Goal: Task Accomplishment & Management: Manage account settings

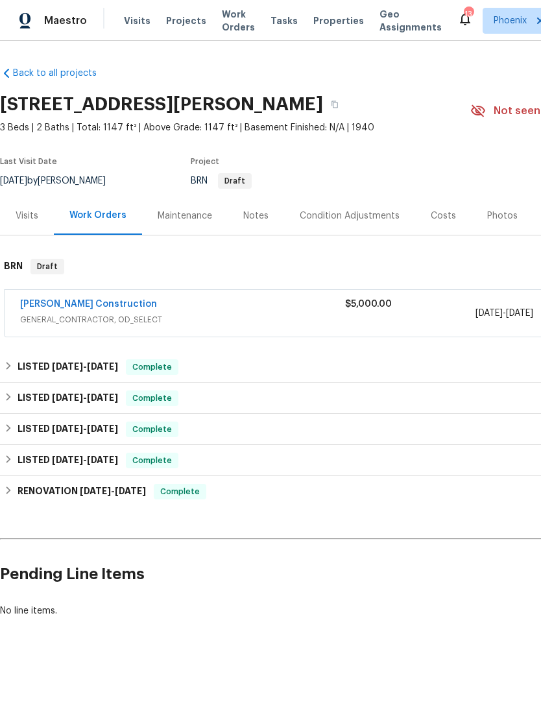
click at [75, 315] on span "GENERAL_CONTRACTOR, OD_SELECT" at bounding box center [182, 319] width 325 height 13
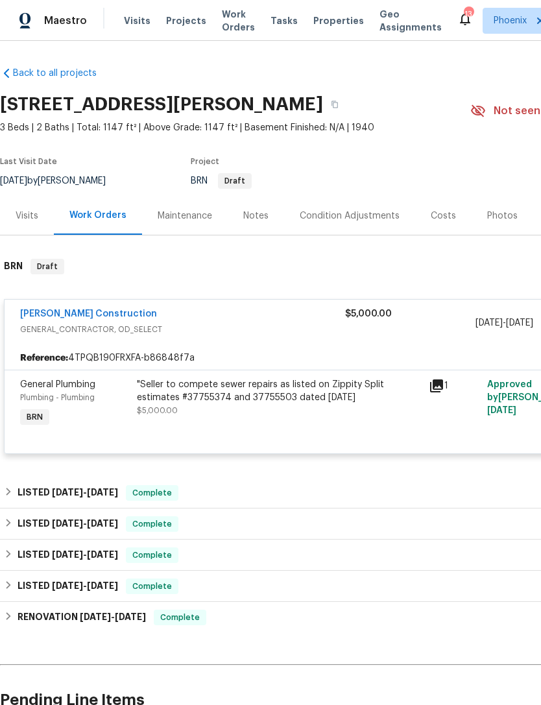
click at [57, 309] on link "Strasser Construction" at bounding box center [88, 313] width 137 height 9
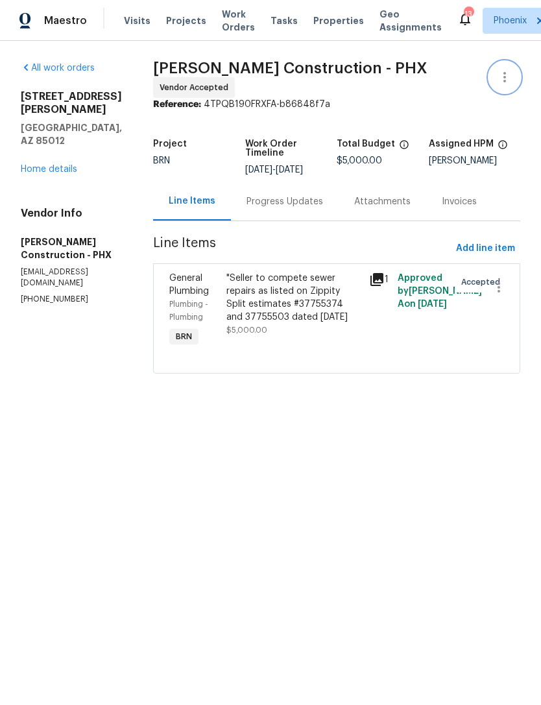
click at [515, 75] on button "button" at bounding box center [504, 77] width 31 height 31
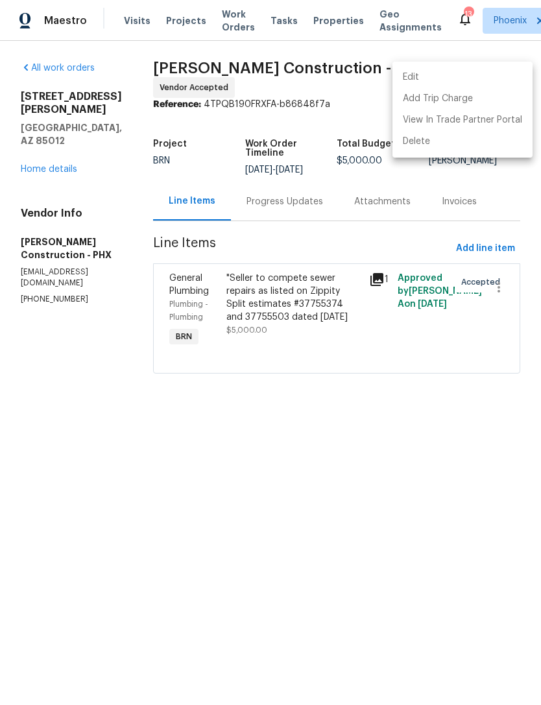
click at [468, 75] on li "Edit" at bounding box center [462, 77] width 140 height 21
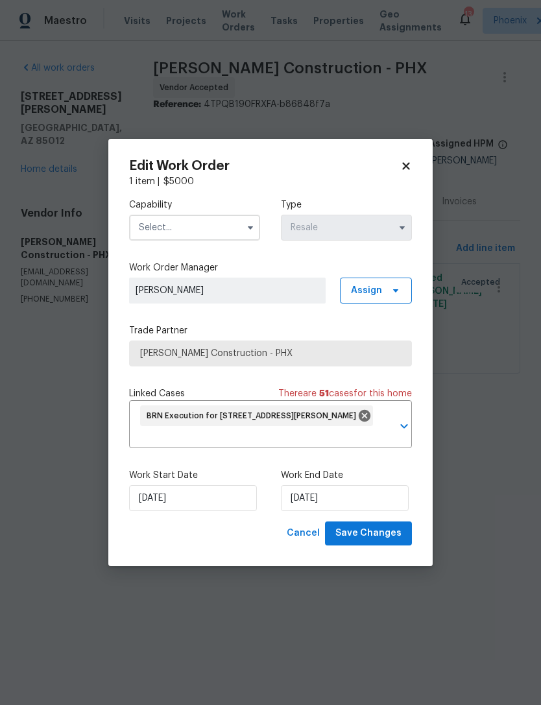
click at [210, 233] on input "text" at bounding box center [194, 228] width 131 height 26
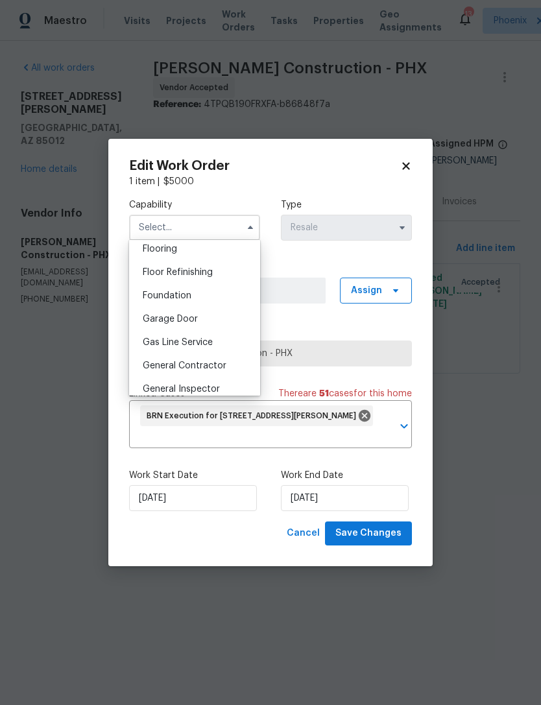
scroll to position [514, 0]
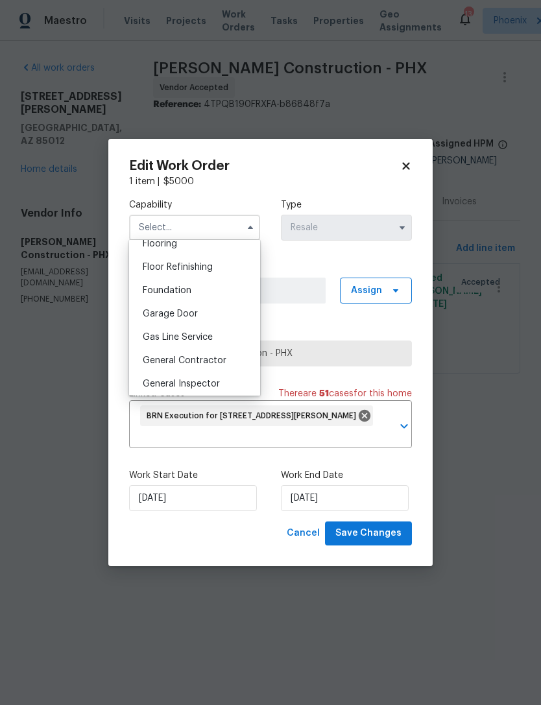
click at [222, 360] on span "General Contractor" at bounding box center [185, 360] width 84 height 9
type input "General Contractor"
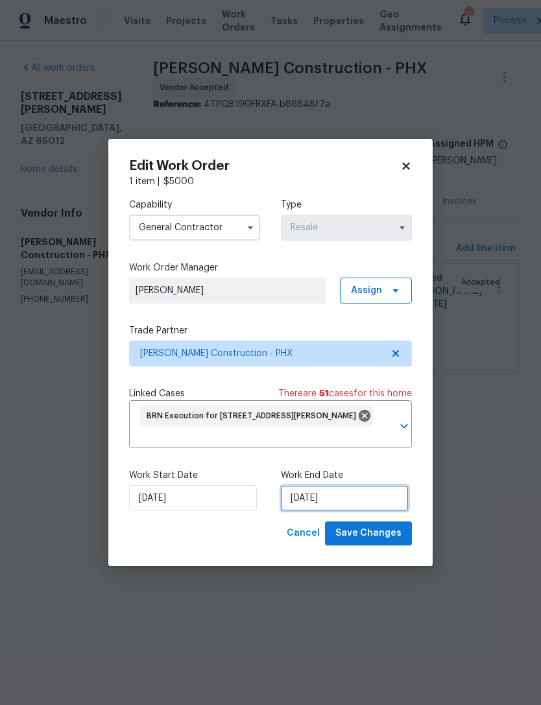
click at [382, 499] on input "[DATE]" at bounding box center [345, 498] width 128 height 26
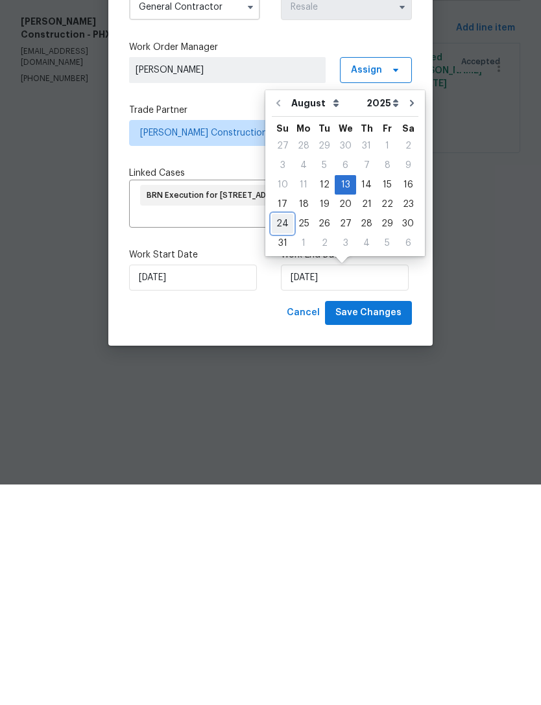
click at [287, 435] on div "24" at bounding box center [282, 444] width 21 height 18
type input "8/24/2025"
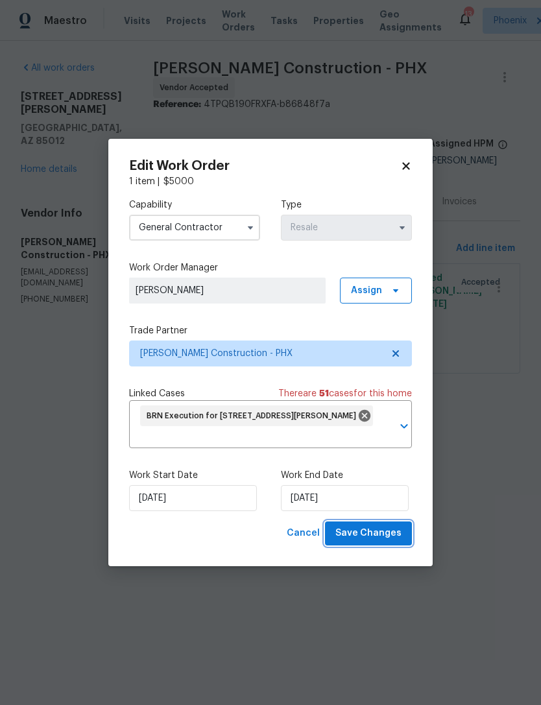
click at [397, 539] on span "Save Changes" at bounding box center [368, 533] width 66 height 16
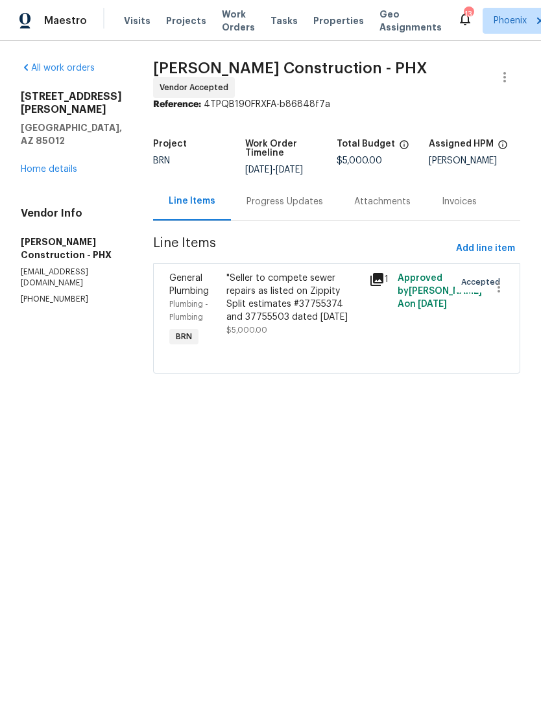
click at [304, 301] on div ""Seller to compete sewer repairs as listed on Zippity Split estimates #37755374…" at bounding box center [293, 298] width 135 height 52
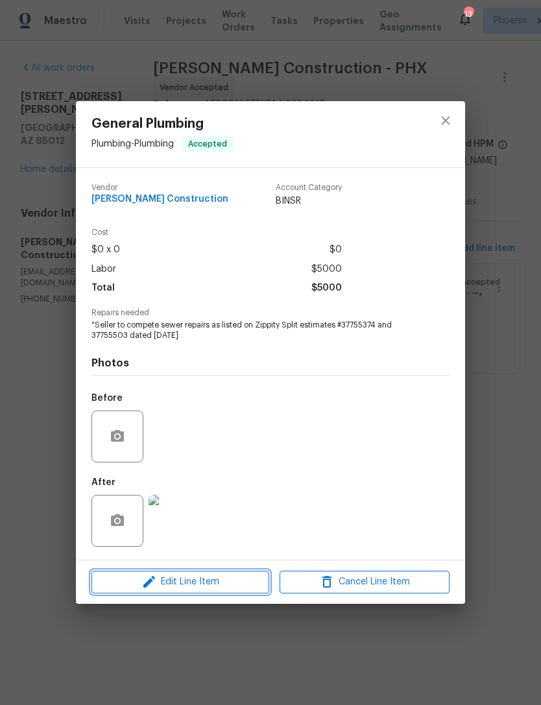
click at [250, 580] on span "Edit Line Item" at bounding box center [180, 582] width 170 height 16
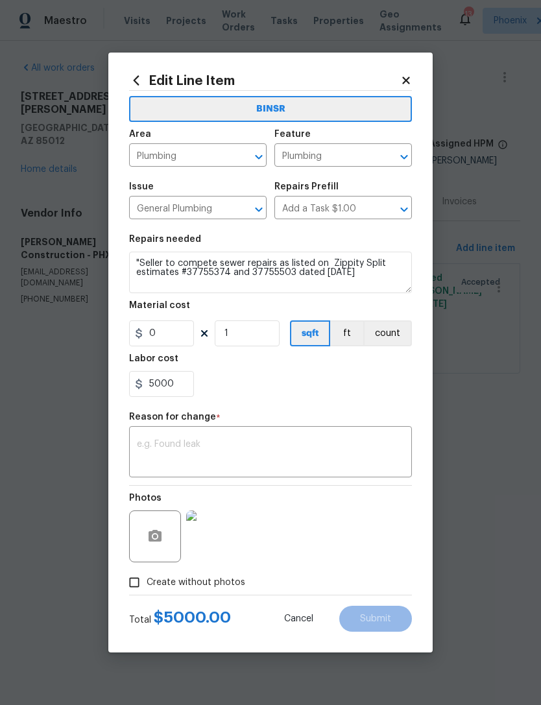
click at [242, 444] on textarea at bounding box center [270, 453] width 267 height 27
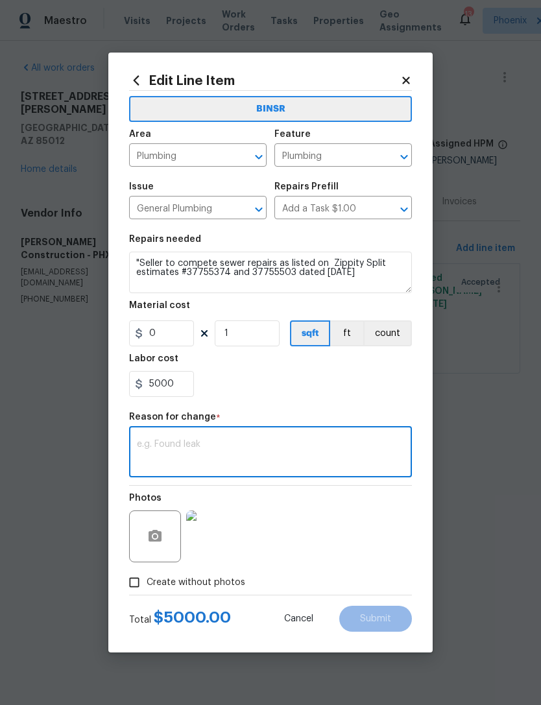
click at [191, 442] on textarea at bounding box center [270, 453] width 267 height 27
paste textarea "Sewer Under The Home: Cost to install a new cured in place liner under the home…"
click at [197, 452] on textarea "Sewer Under The Home: Cost to install a new cured in place liner under the home…" at bounding box center [270, 453] width 267 height 27
click at [174, 467] on textarea "Sewer Under The Home: Cost to install a new cured in place liner under the home…" at bounding box center [270, 453] width 267 height 27
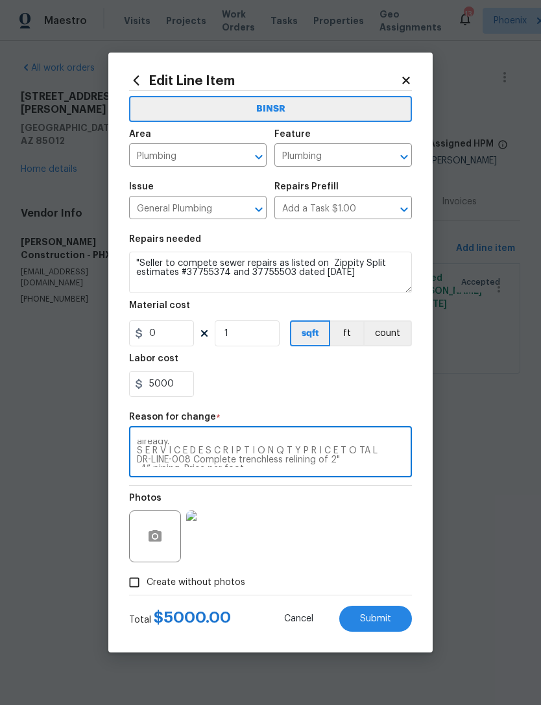
scroll to position [41, 0]
click at [379, 456] on textarea "Sewer Under The Home: Cost to install a new cured in place liner under the home…" at bounding box center [270, 453] width 267 height 27
click at [198, 457] on textarea "Sewer Under The Home: Cost to install a new cured in place liner under the home…" at bounding box center [270, 453] width 267 height 27
type textarea "Sewer Under The Home: Cost to install a new cured in place liner under the home…"
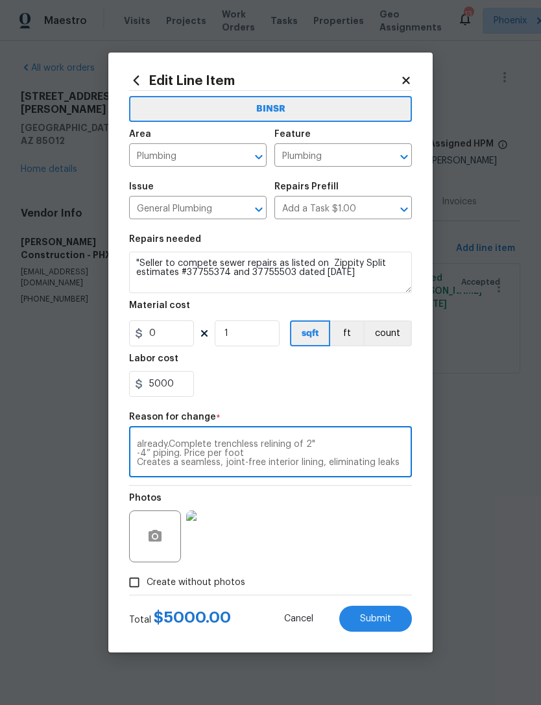
click at [360, 385] on div "5000" at bounding box center [270, 384] width 283 height 26
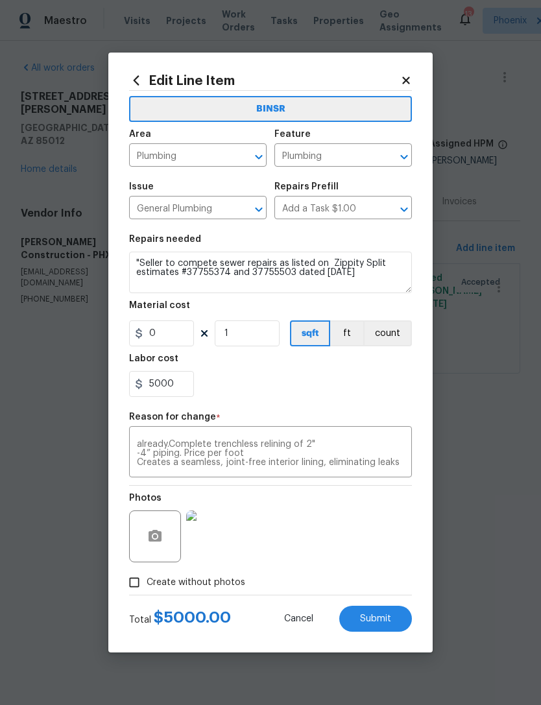
click at [386, 619] on span "Submit" at bounding box center [375, 619] width 31 height 10
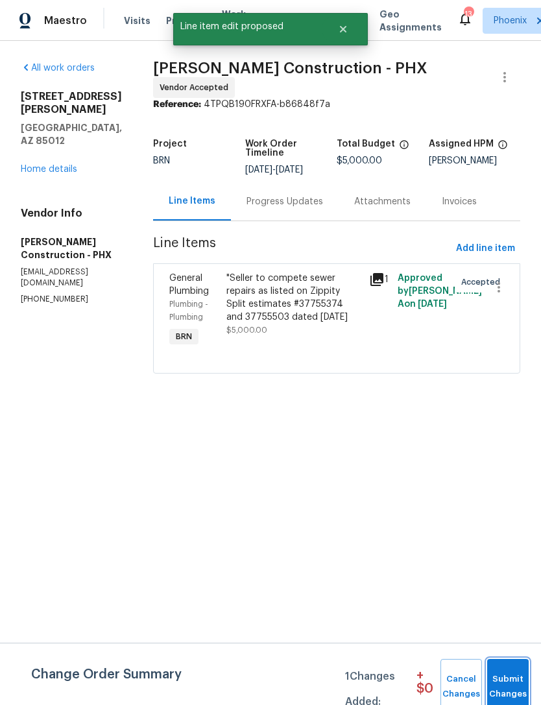
click at [521, 680] on span "Submit Changes" at bounding box center [507, 687] width 29 height 30
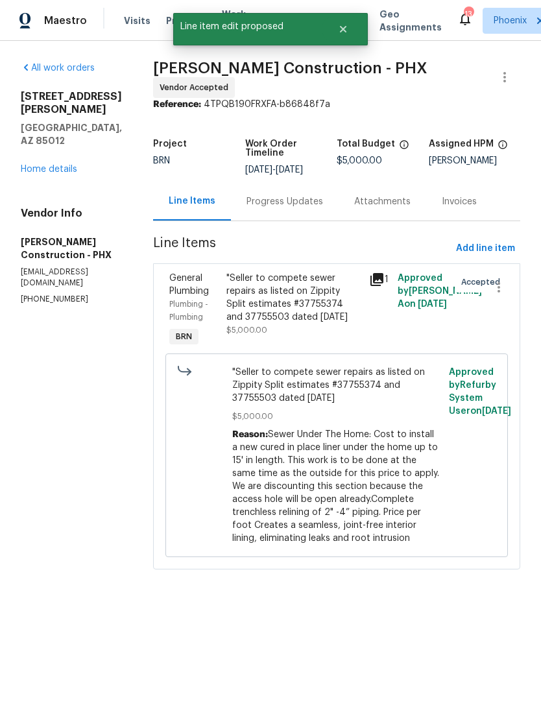
click at [30, 165] on link "Home details" at bounding box center [49, 169] width 56 height 9
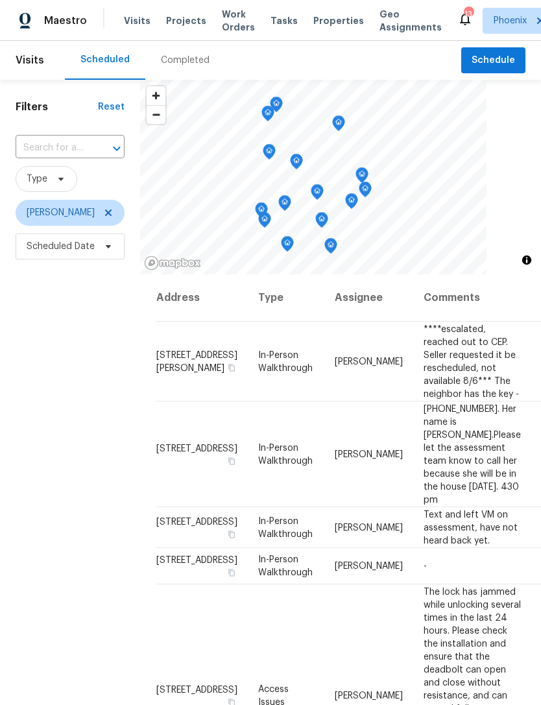
click at [80, 144] on input "text" at bounding box center [52, 148] width 73 height 20
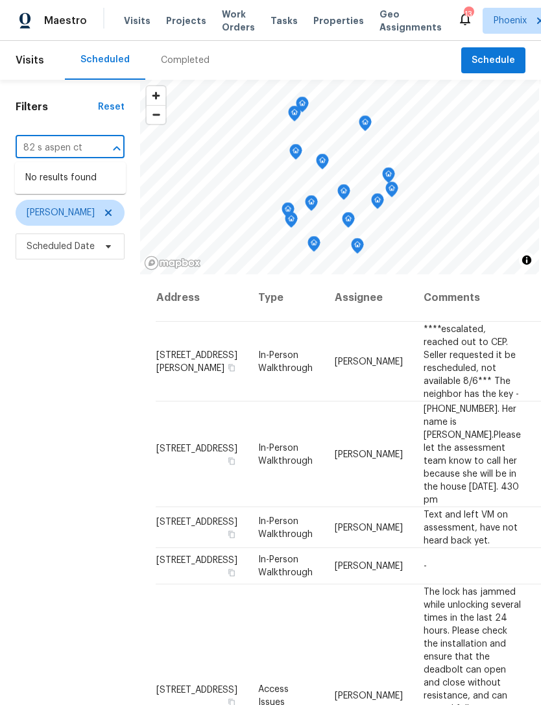
click at [28, 141] on input "82 s aspen ct" at bounding box center [52, 148] width 73 height 20
type input "85 s aspen ct"
click at [38, 176] on li "85 S Aspen Ct, Chandler, AZ 85226" at bounding box center [70, 177] width 111 height 21
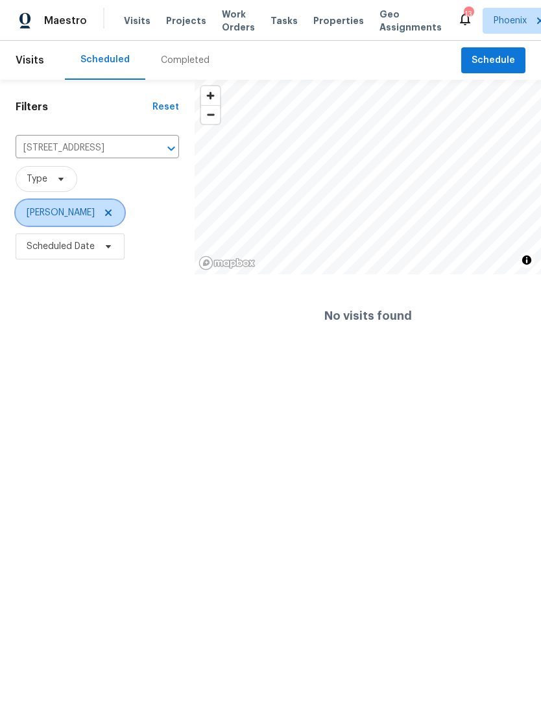
click at [113, 226] on span "[PERSON_NAME]" at bounding box center [70, 213] width 109 height 26
click at [113, 217] on icon at bounding box center [108, 212] width 10 height 10
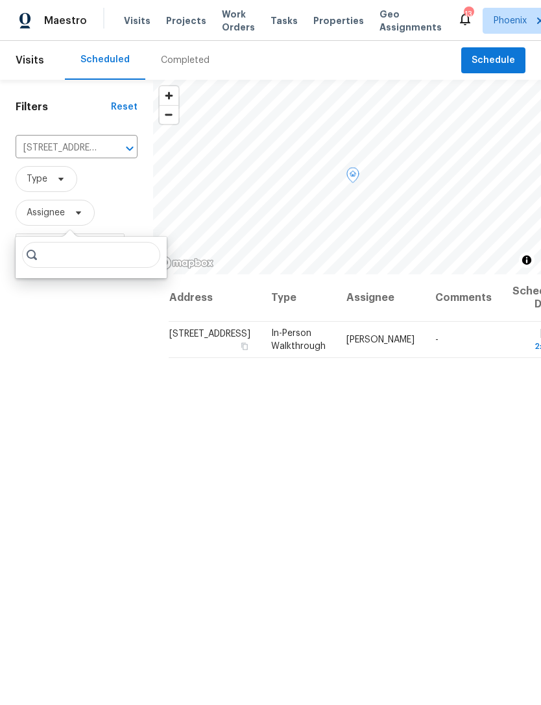
click at [0, 0] on icon at bounding box center [0, 0] width 0 height 0
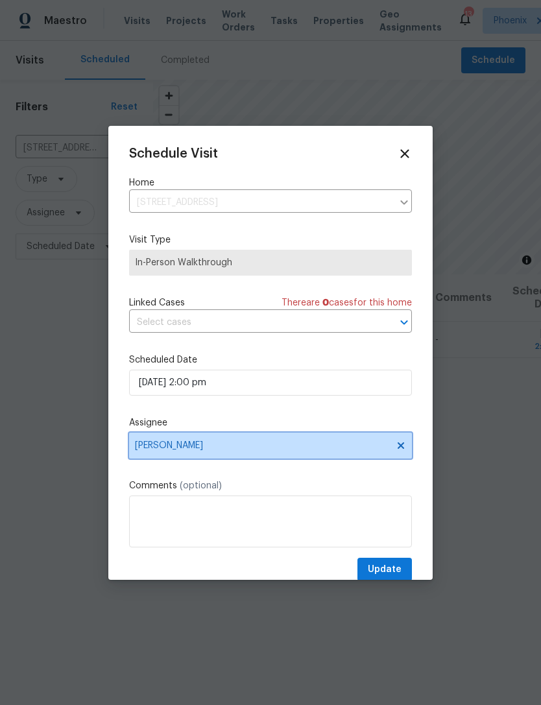
click at [285, 451] on span "[PERSON_NAME]" at bounding box center [262, 445] width 254 height 10
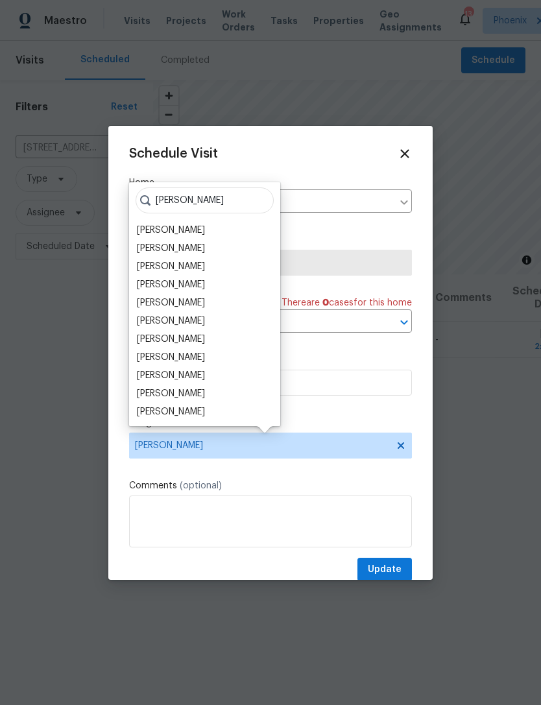
type input "Brian"
click at [197, 285] on div "[PERSON_NAME]" at bounding box center [171, 284] width 68 height 13
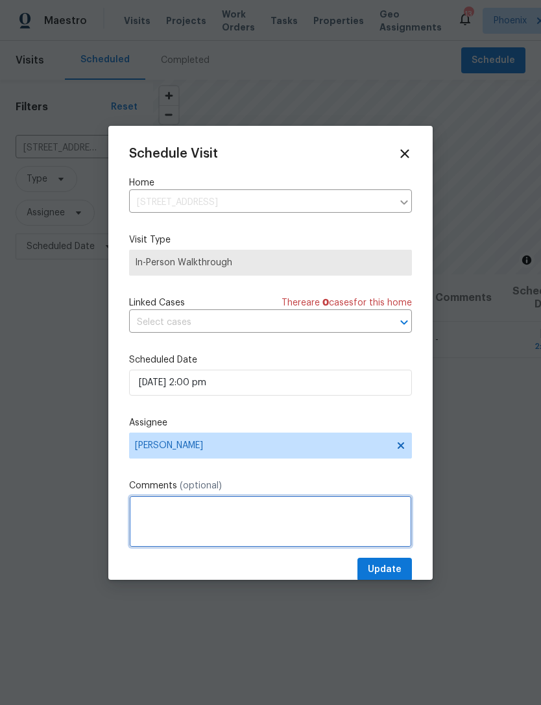
click at [281, 508] on textarea at bounding box center [270, 521] width 283 height 52
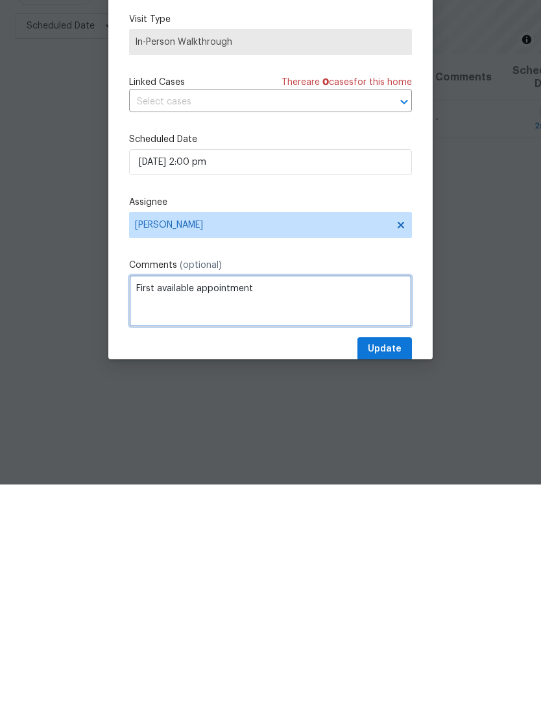
type textarea "First available appointment"
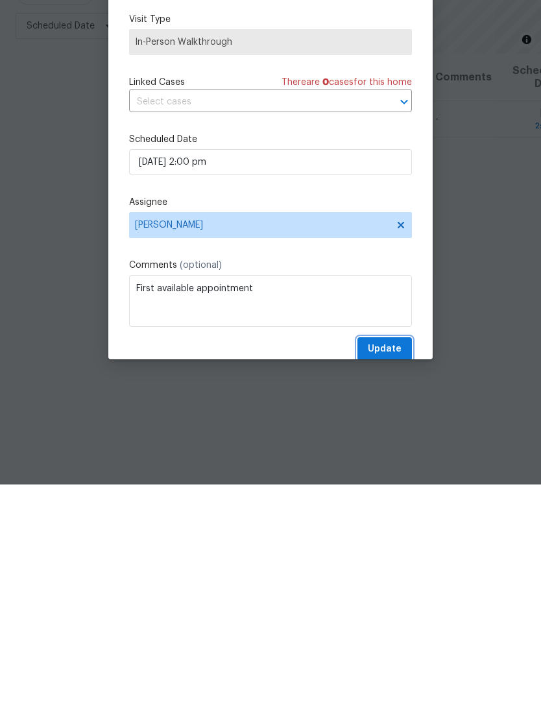
click at [396, 561] on span "Update" at bounding box center [385, 569] width 34 height 16
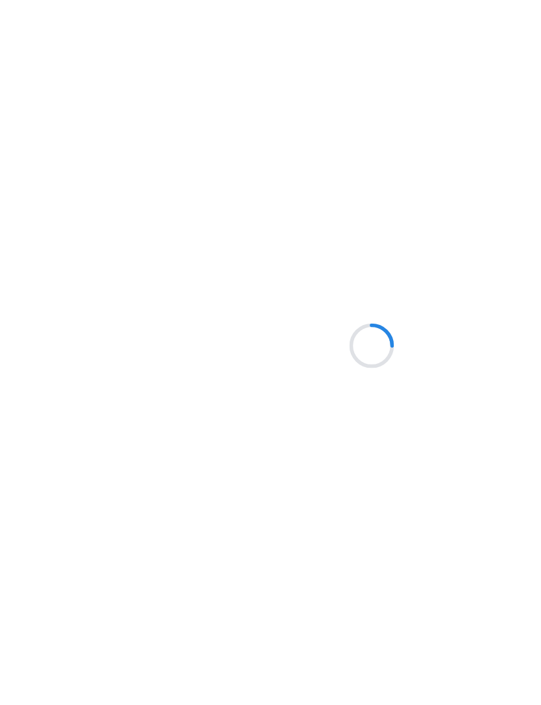
scroll to position [101, 0]
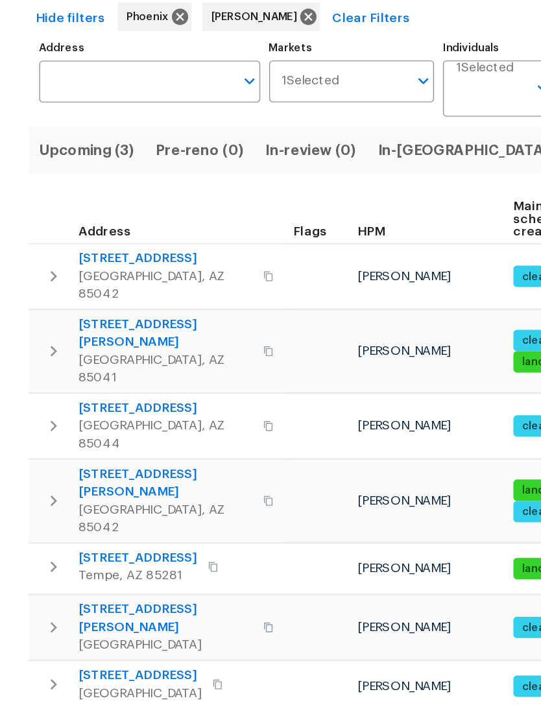
click at [355, 243] on th "HPM" at bounding box center [311, 261] width 113 height 36
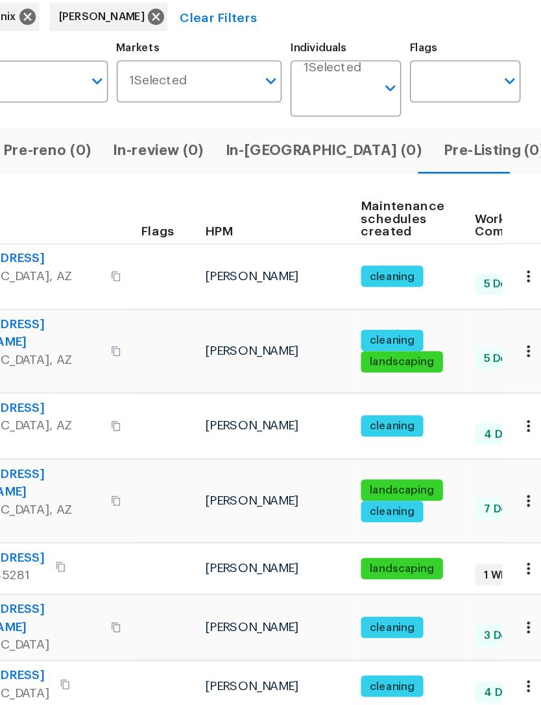
click at [331, 156] on input "Individuals" at bounding box center [357, 171] width 52 height 30
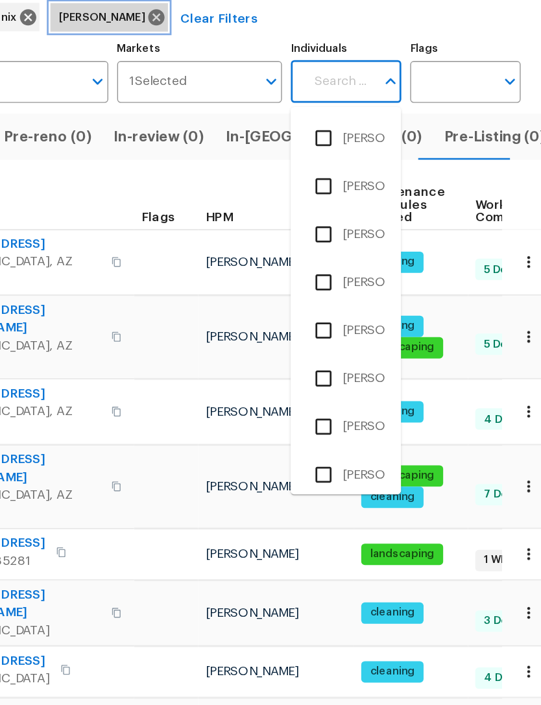
click at [218, 108] on icon at bounding box center [224, 114] width 12 height 12
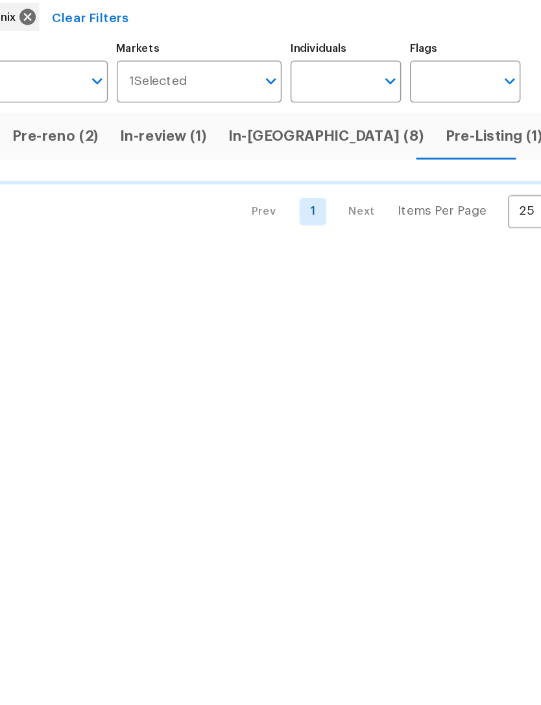
click at [40, 145] on input "Address" at bounding box center [99, 160] width 141 height 30
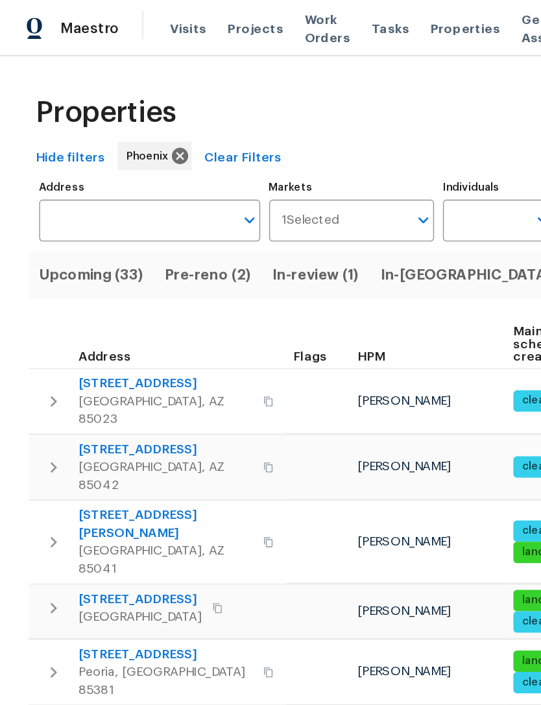
click at [56, 145] on input "Address" at bounding box center [99, 160] width 141 height 30
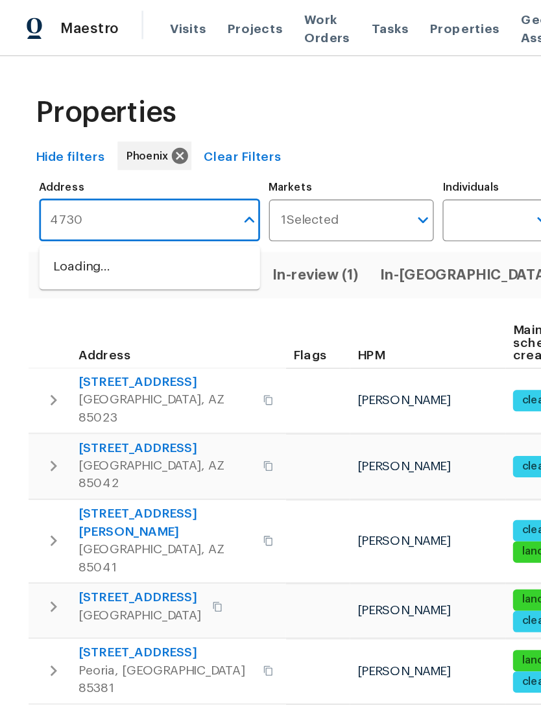
type input "4730"
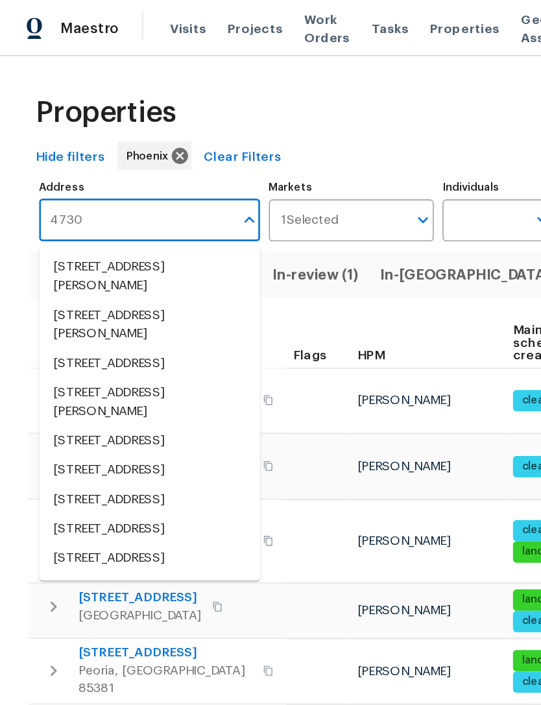
scroll to position [27, 0]
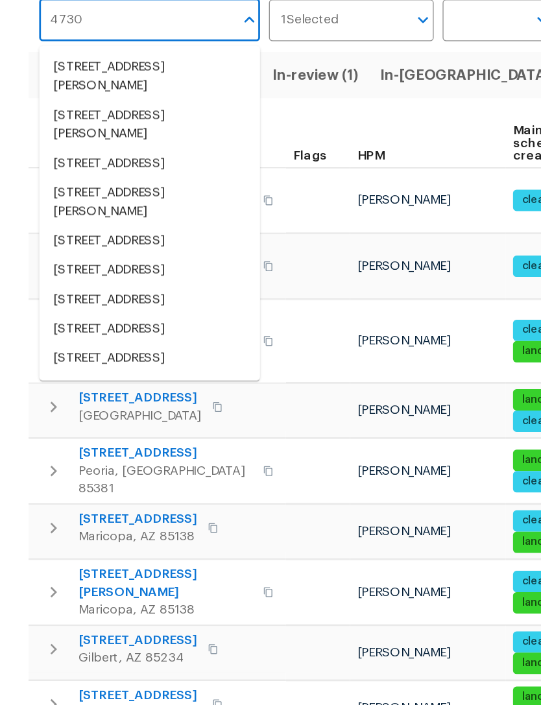
click at [54, 332] on li "4730 W Northern Ave Unit 1071 Glendale AZ 85301" at bounding box center [109, 342] width 161 height 21
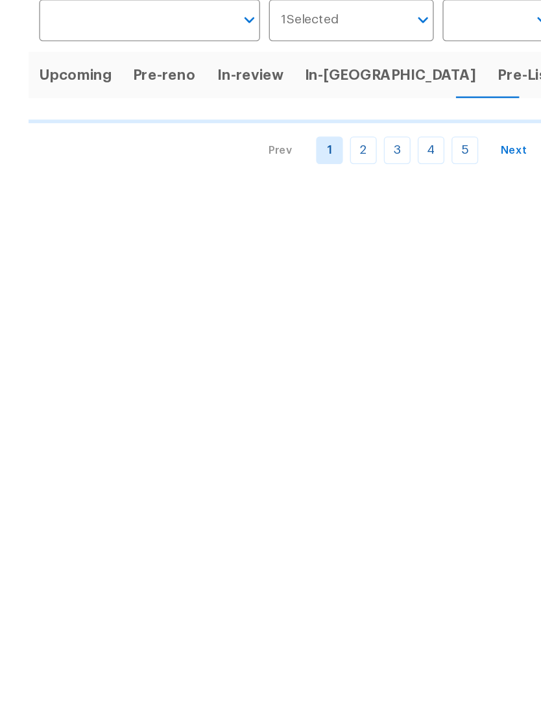
type input "4730 W Northern Ave Unit 1071 Glendale AZ 85301"
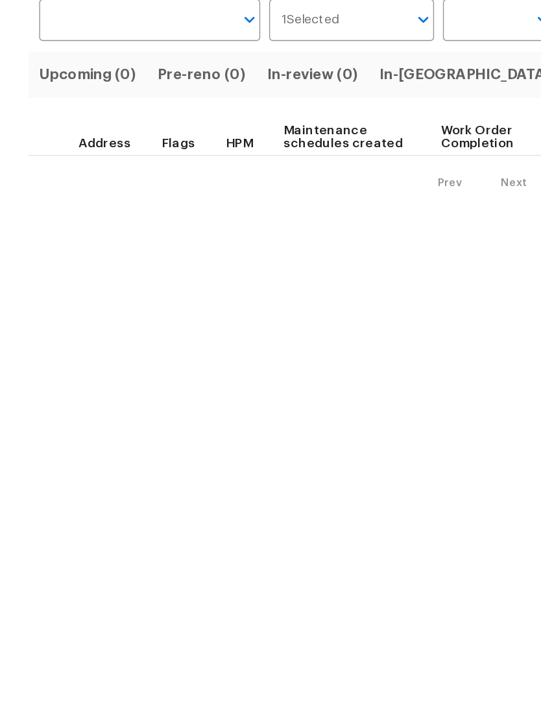
type input "4730 W Northern Ave Unit 1071 Glendale AZ 85301"
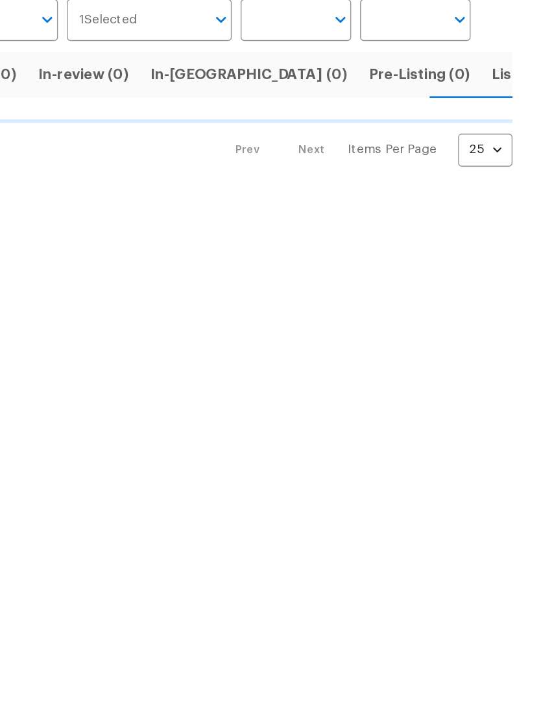
scroll to position [0, 24]
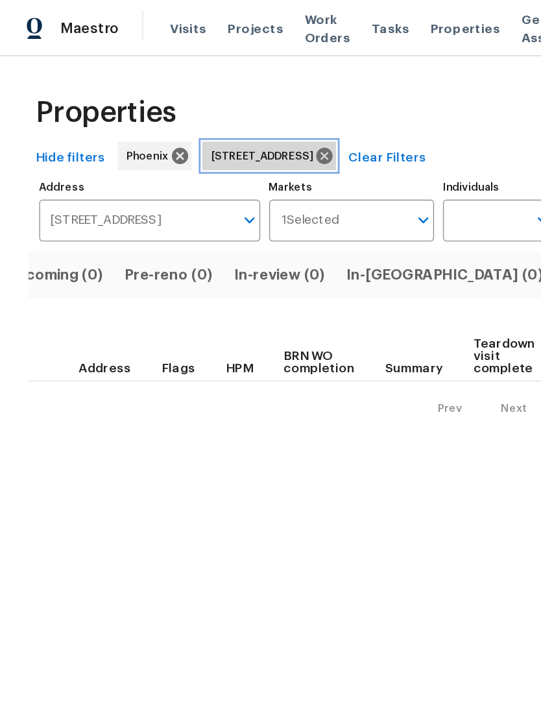
click at [243, 111] on icon at bounding box center [236, 113] width 14 height 14
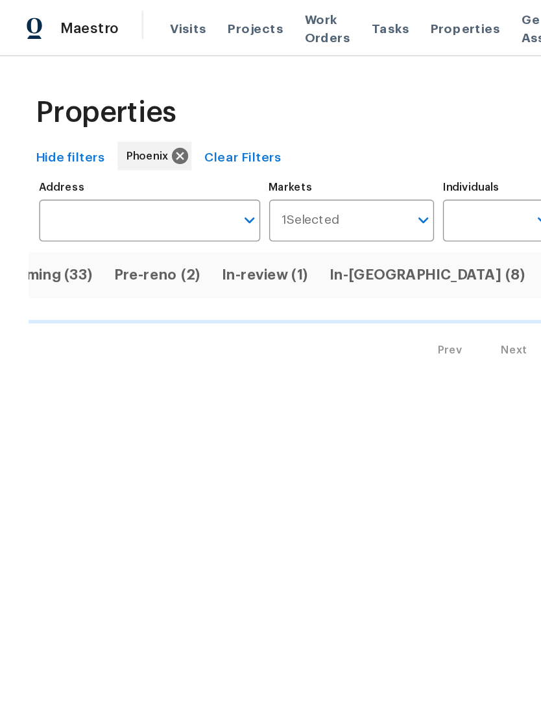
scroll to position [0, 37]
click at [109, 160] on input "Address" at bounding box center [99, 160] width 141 height 30
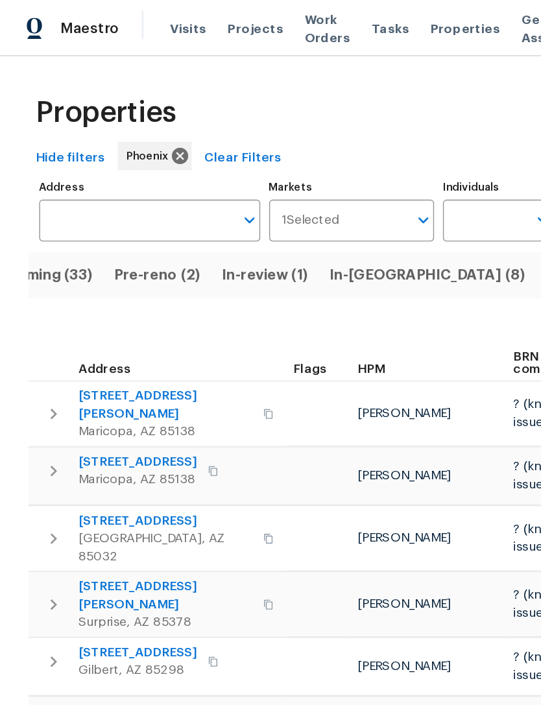
click at [128, 161] on input "Address" at bounding box center [99, 160] width 141 height 30
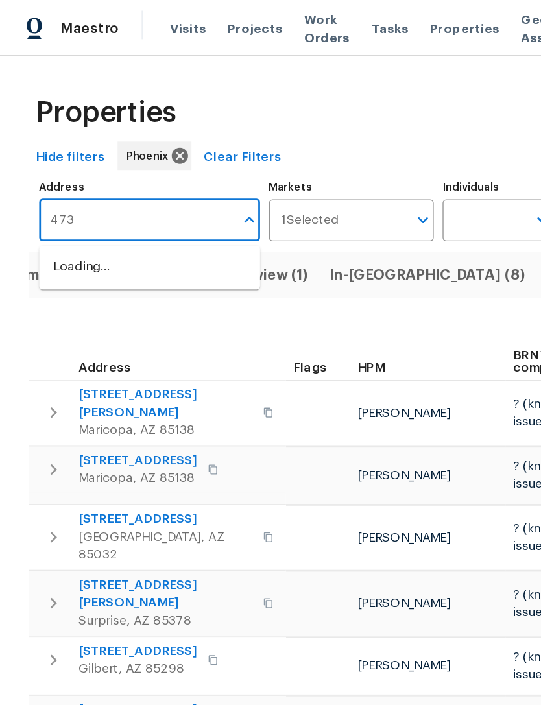
type input "4730"
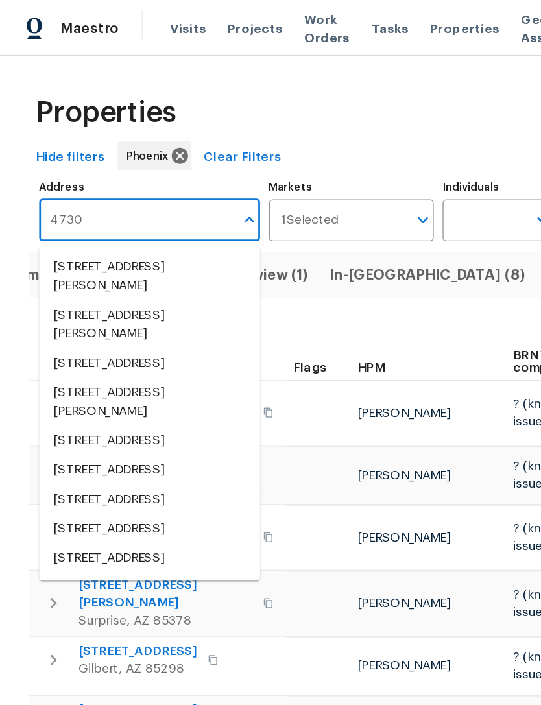
scroll to position [27, 0]
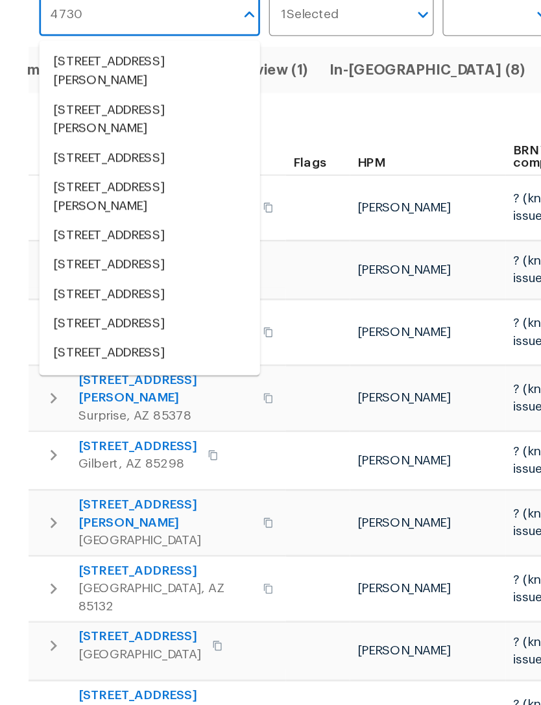
click at [57, 353] on li "4730 W Northern Ave Unit 2138 Glendale AZ 85301" at bounding box center [109, 363] width 161 height 21
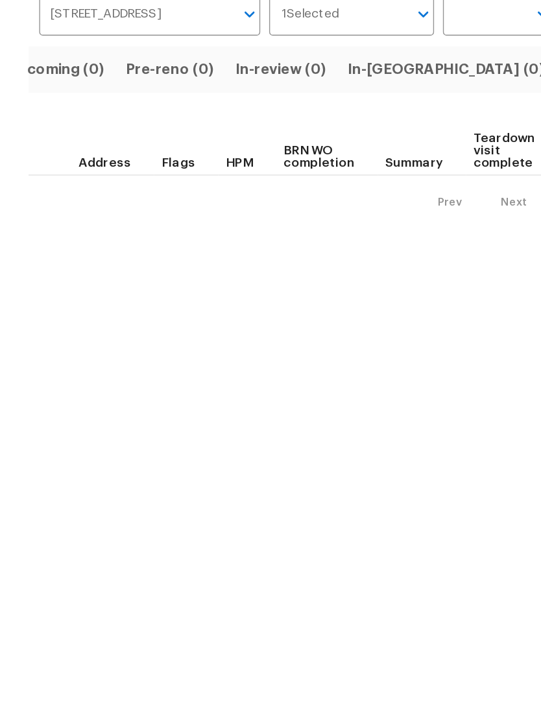
scroll to position [0, 24]
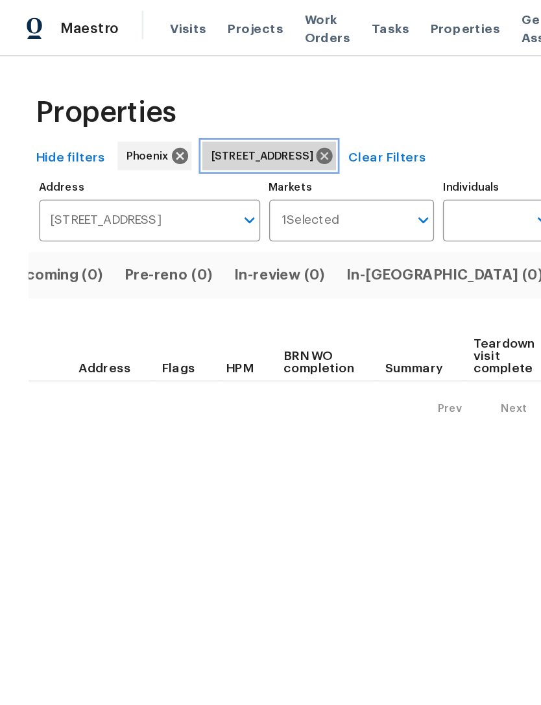
click at [242, 111] on icon at bounding box center [236, 114] width 12 height 12
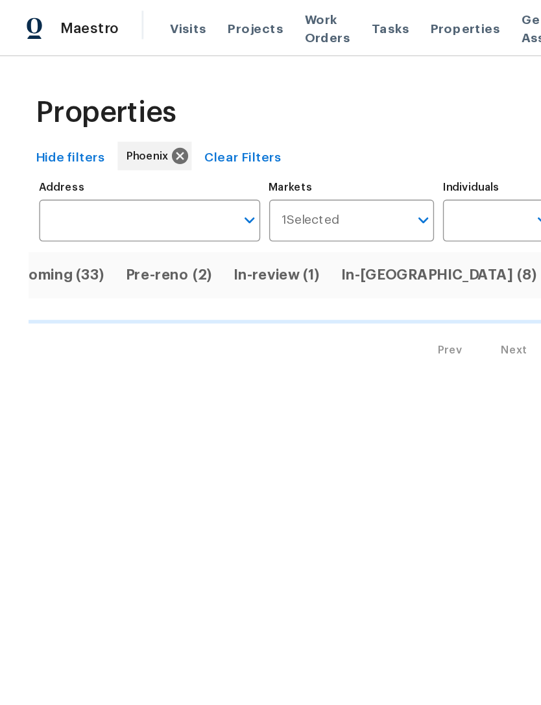
scroll to position [0, 37]
click at [122, 161] on input "Address" at bounding box center [99, 160] width 141 height 30
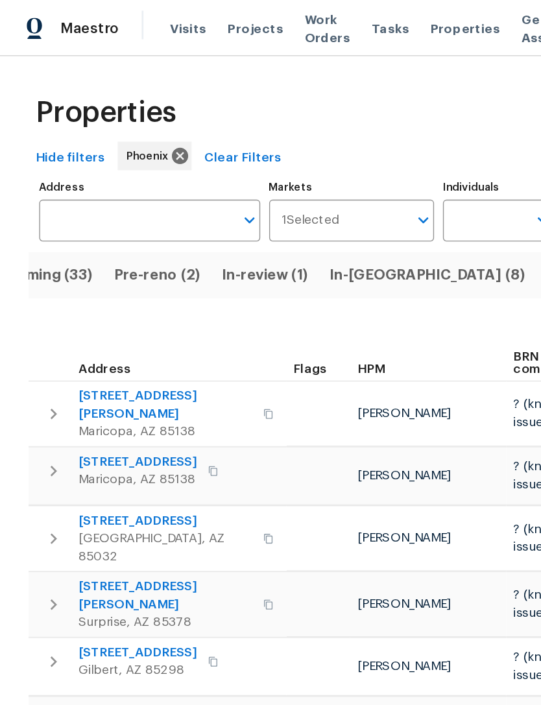
click at [50, 159] on input "Address" at bounding box center [99, 160] width 141 height 30
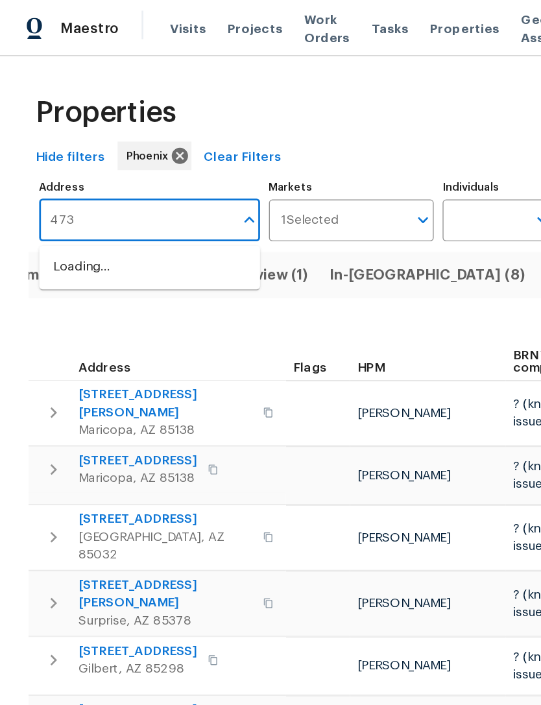
type input "4730"
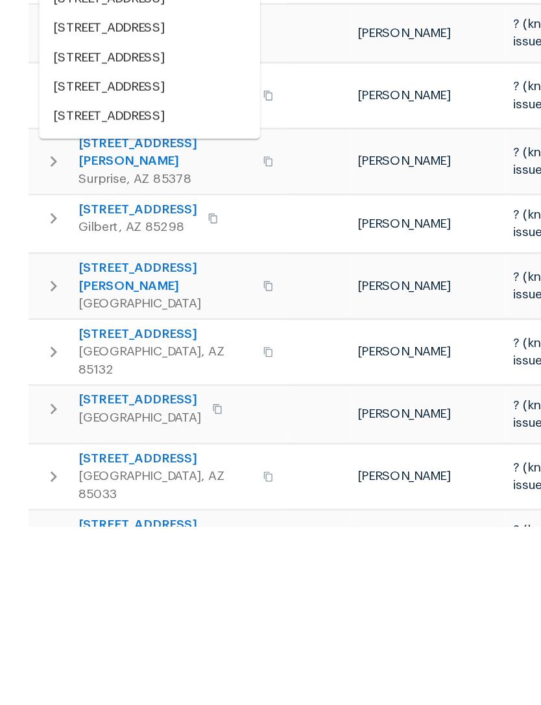
scroll to position [41, 0]
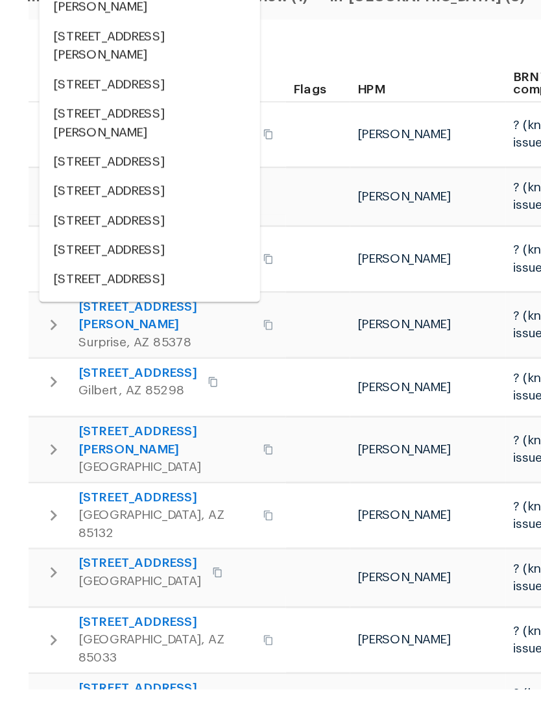
click at [56, 375] on li "4730 W Northern Ave Unit 3067 Glendale AZ 85301" at bounding box center [109, 385] width 161 height 21
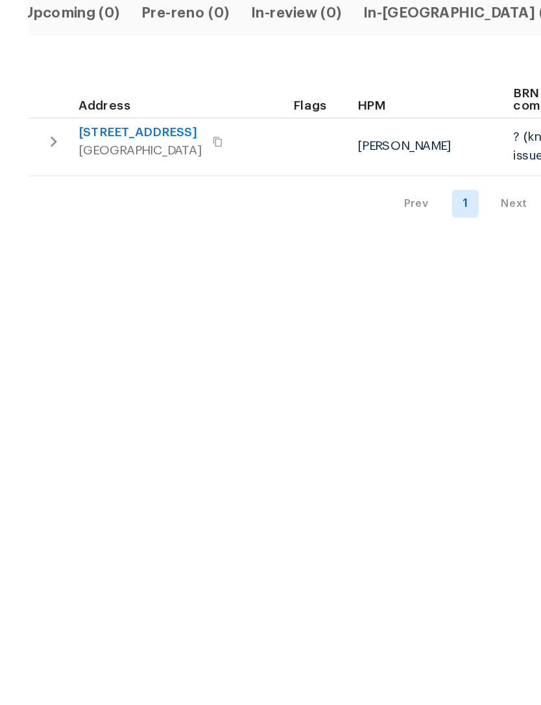
type input "4730 W Northern Ave Unit 3067 Glendale AZ 85301"
click at [77, 281] on span "4730 W Northern Ave Unit 3067" at bounding box center [101, 287] width 89 height 13
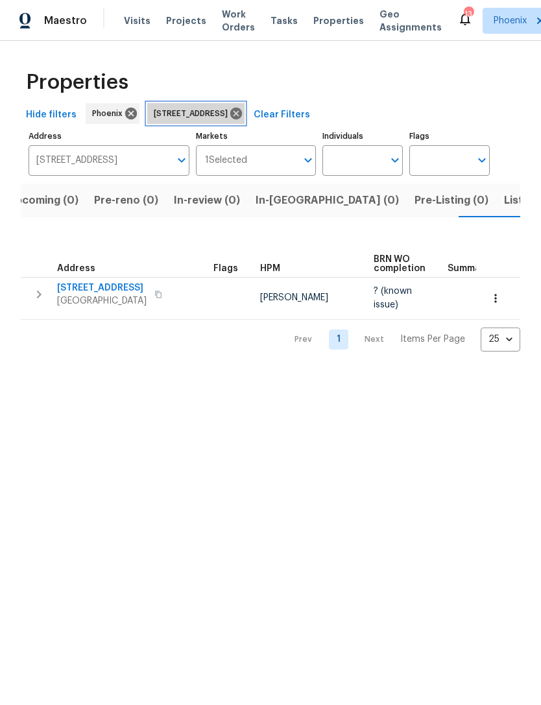
click at [242, 115] on icon at bounding box center [236, 114] width 12 height 12
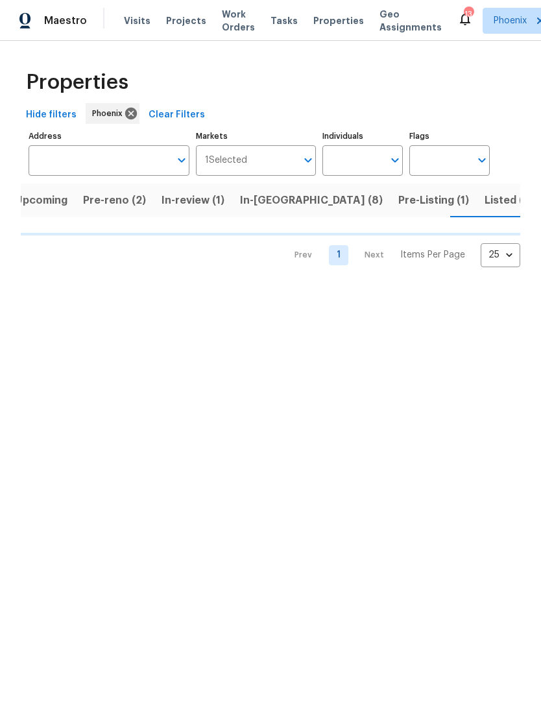
scroll to position [0, 15]
click at [231, 30] on span "Work Orders" at bounding box center [238, 21] width 33 height 26
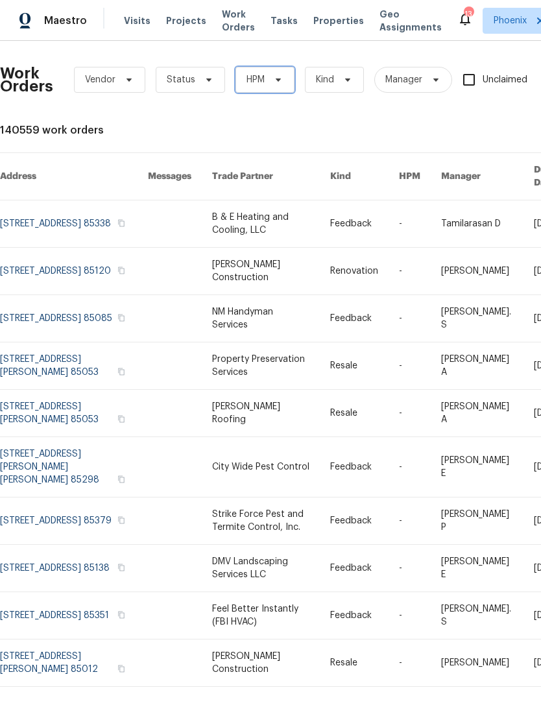
click at [280, 82] on icon at bounding box center [278, 80] width 10 height 10
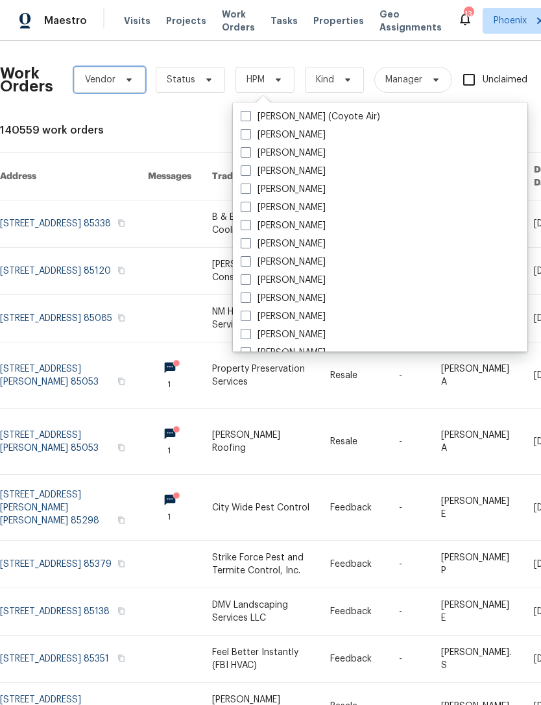
click at [124, 86] on span "Vendor" at bounding box center [109, 80] width 71 height 26
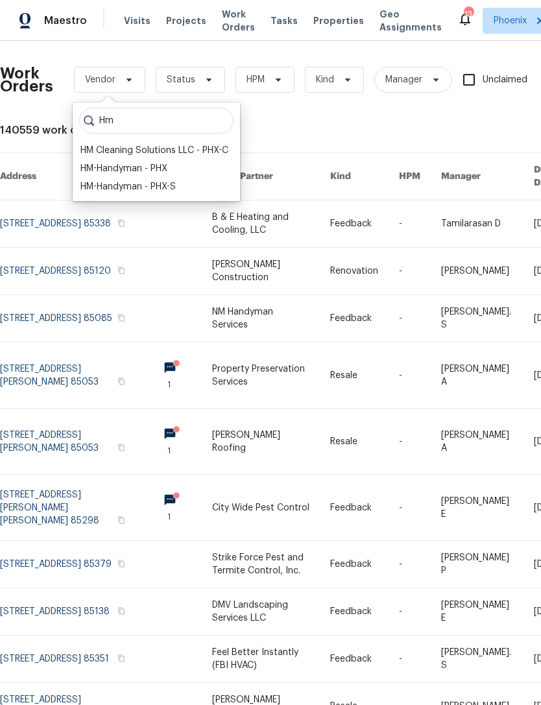
type input "Hm"
click at [134, 174] on div "HM-Handyman - PHX" at bounding box center [123, 168] width 87 height 13
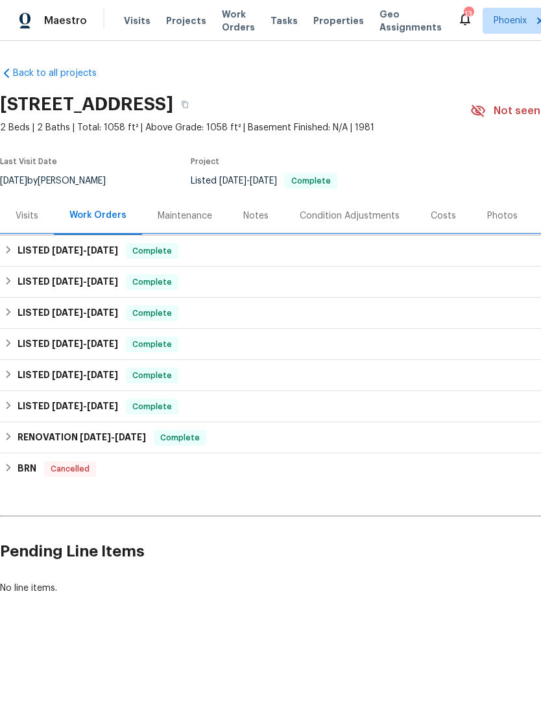
click at [59, 255] on h6 "LISTED 4/23/25 - 4/25/25" at bounding box center [68, 251] width 100 height 16
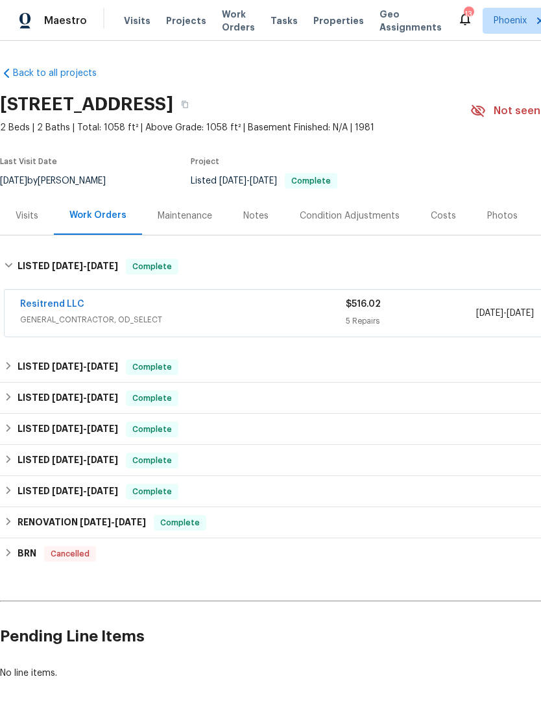
click at [46, 233] on div "Visits" at bounding box center [27, 215] width 54 height 38
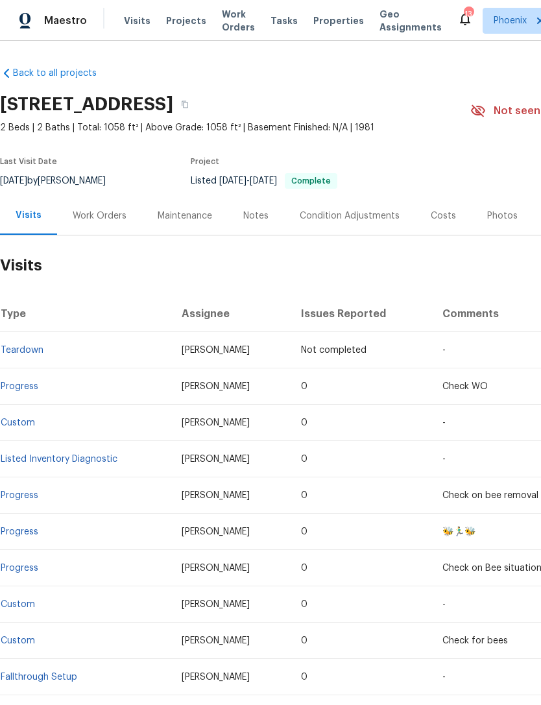
click at [73, 216] on div "Work Orders" at bounding box center [100, 215] width 54 height 13
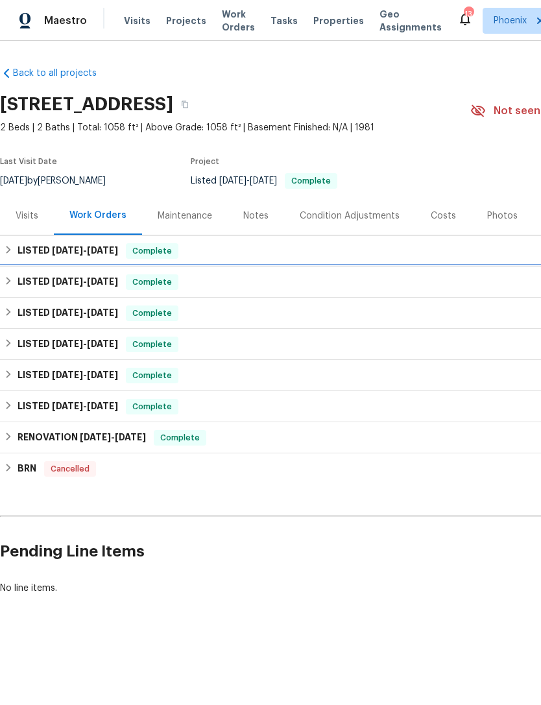
click at [66, 285] on span "10/8/24" at bounding box center [67, 281] width 31 height 9
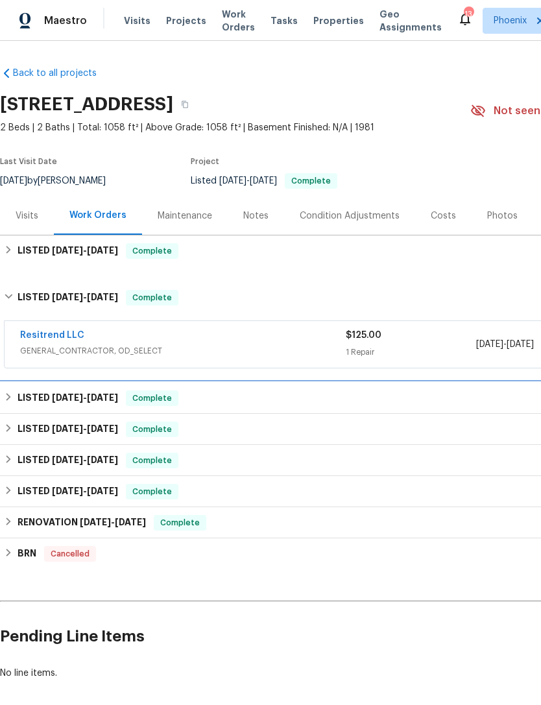
click at [65, 392] on h6 "LISTED 9/12/24 - 9/13/24" at bounding box center [68, 398] width 100 height 16
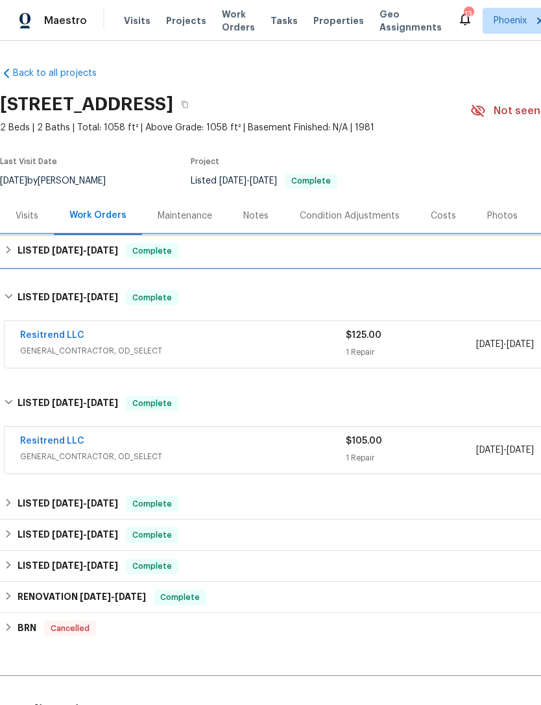
click at [36, 255] on h6 "LISTED 4/23/25 - 4/25/25" at bounding box center [68, 251] width 100 height 16
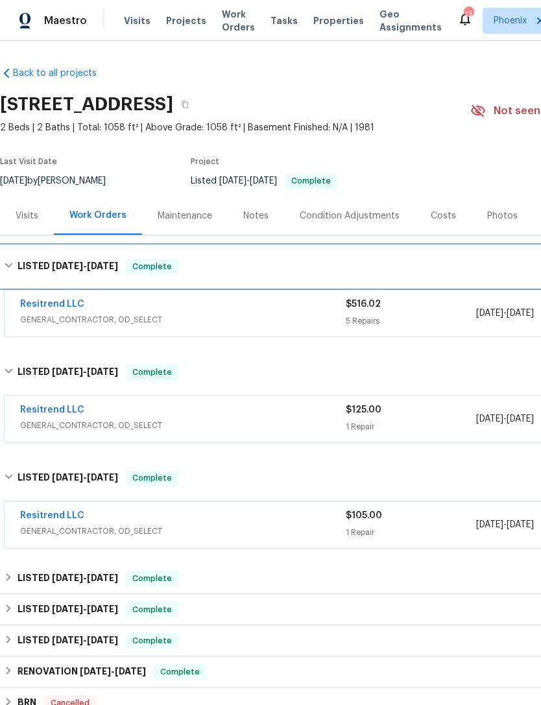
click at [32, 268] on h6 "LISTED 4/23/25 - 4/25/25" at bounding box center [68, 267] width 100 height 16
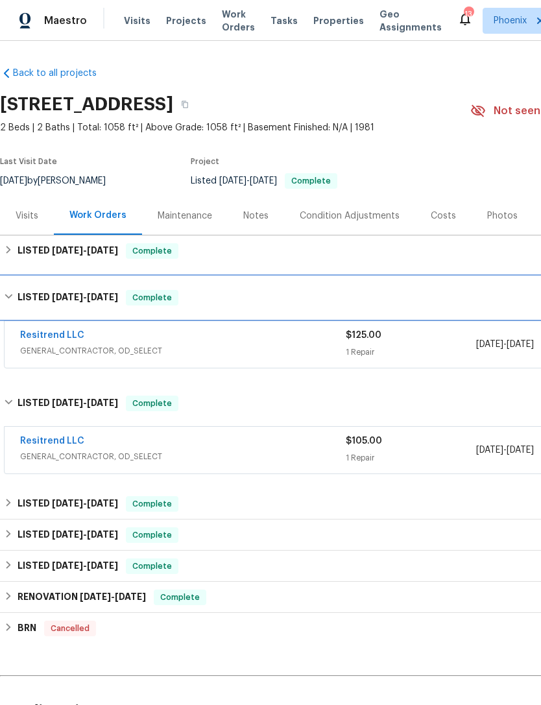
click at [51, 305] on div "LISTED 10/8/24 - 10/12/24 Complete" at bounding box center [366, 297] width 733 height 41
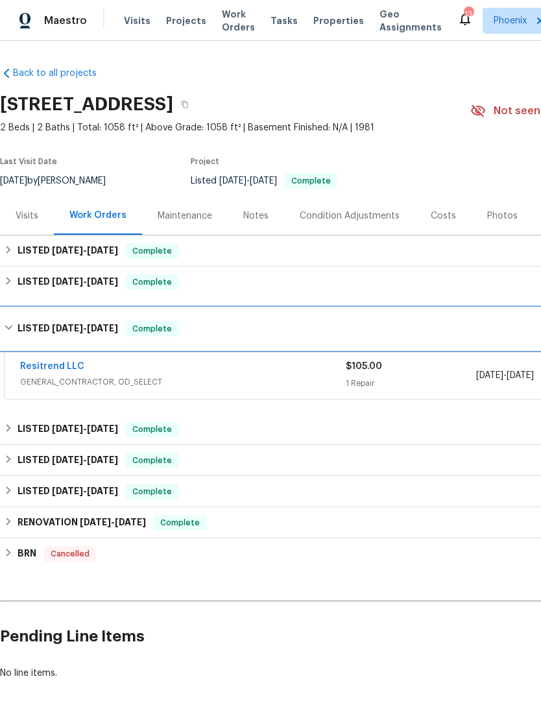
click at [55, 327] on span "9/12/24" at bounding box center [67, 327] width 31 height 9
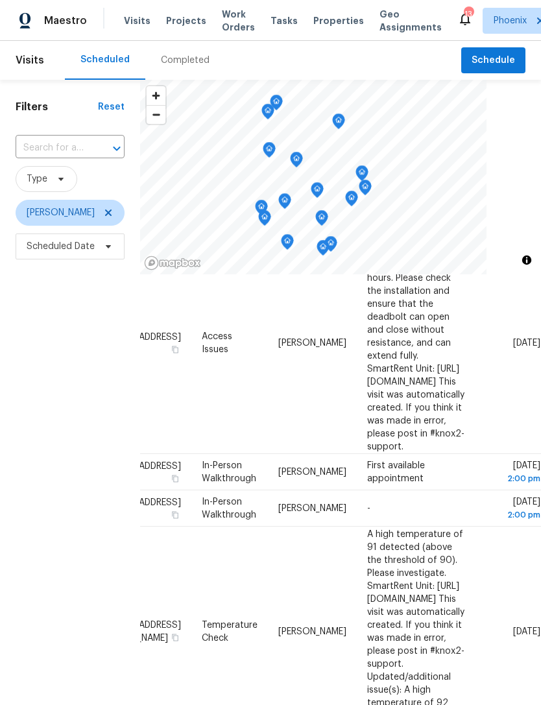
scroll to position [355, 109]
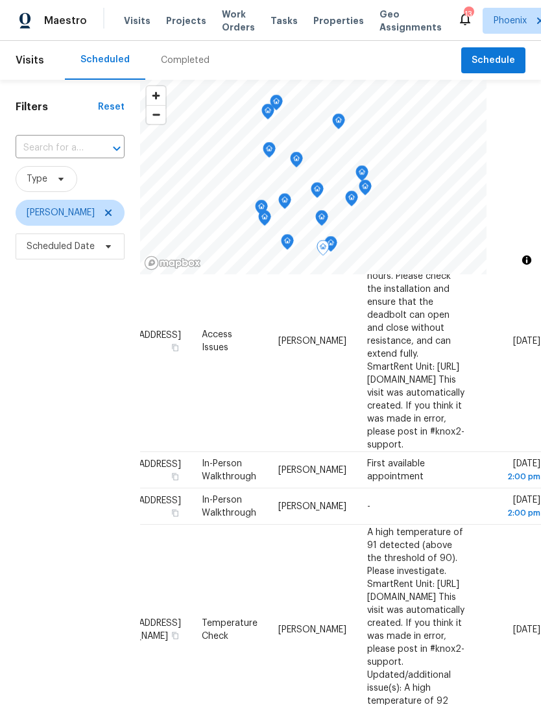
click at [0, 0] on span at bounding box center [0, 0] width 0 height 0
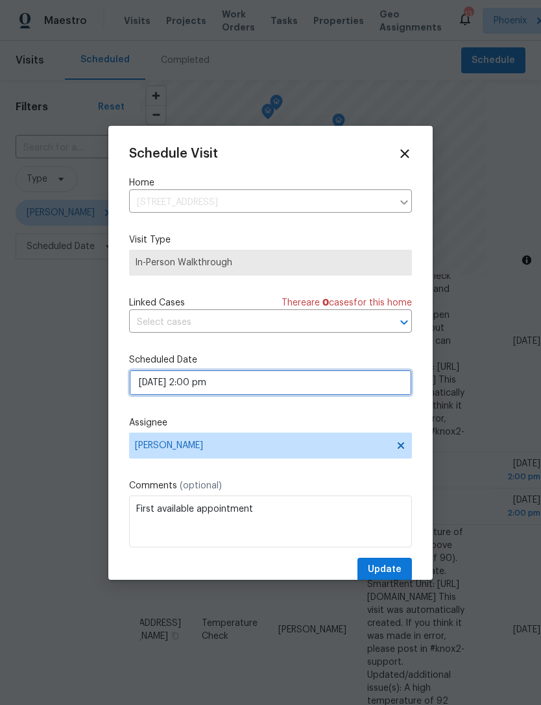
click at [283, 390] on input "[DATE] 2:00 pm" at bounding box center [270, 382] width 283 height 26
select select "pm"
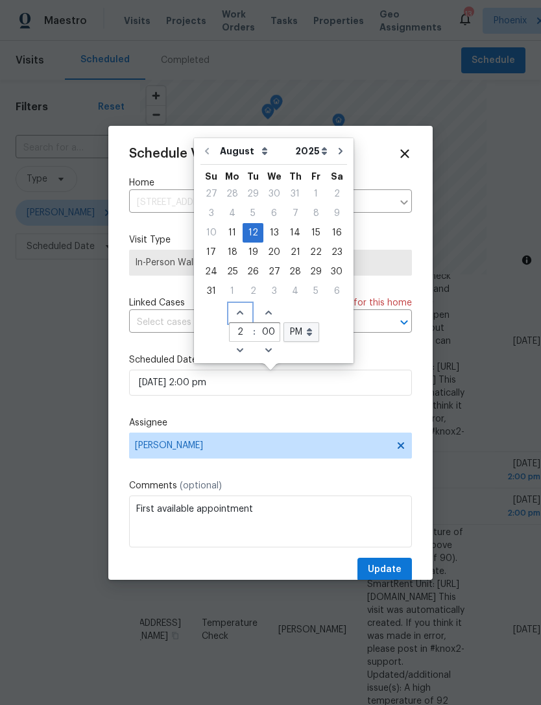
click at [237, 311] on icon "Increase hours (12hr clock)" at bounding box center [240, 313] width 6 height 4
type input "[DATE] 3:00 pm"
type input "3"
click at [235, 347] on icon "Decrease hours (12hr clock)" at bounding box center [240, 350] width 10 height 10
type input "[DATE] 2:00 pm"
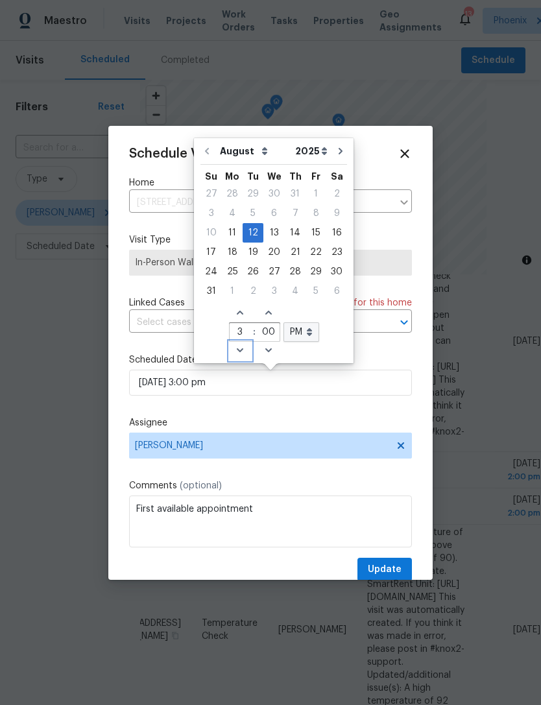
type input "2"
click at [235, 347] on icon "Decrease hours (12hr clock)" at bounding box center [240, 350] width 10 height 10
type input "[DATE] 1:00 pm"
type input "1"
click at [235, 353] on icon "Decrease hours (12hr clock)" at bounding box center [240, 350] width 10 height 10
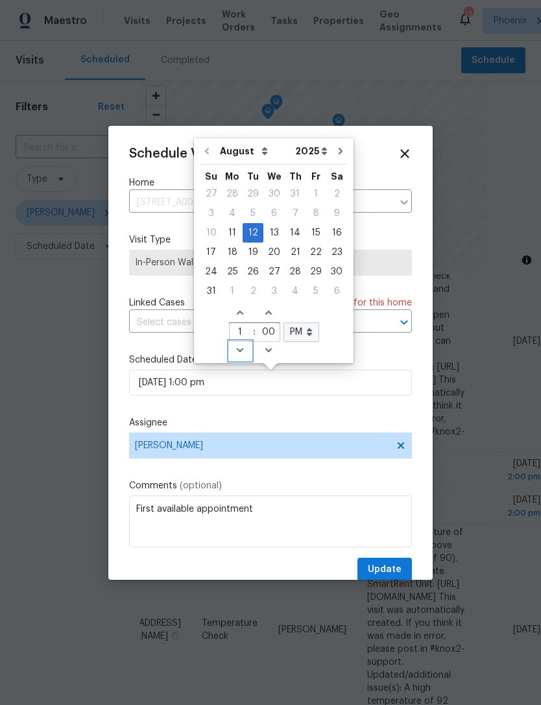
type input "[DATE] 12:00 pm"
type input "12"
click at [235, 351] on icon "Decrease hours (12hr clock)" at bounding box center [240, 350] width 10 height 10
type input "[DATE] 11:00 pm"
type input "11"
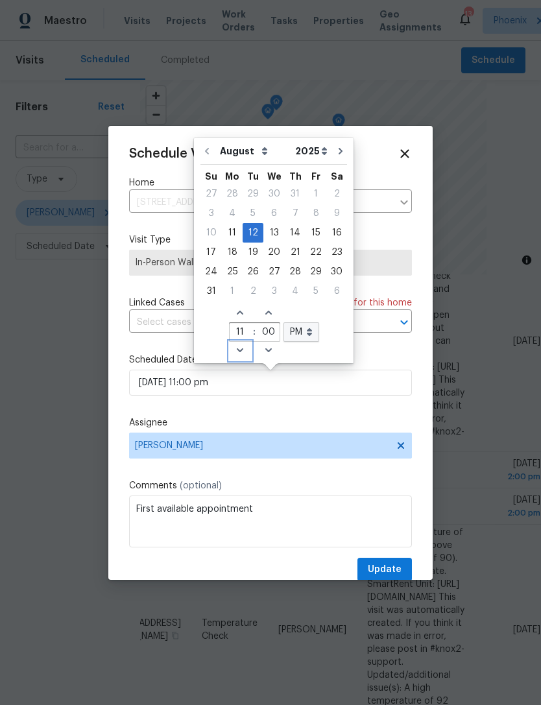
click at [235, 349] on icon "Decrease hours (12hr clock)" at bounding box center [240, 350] width 10 height 10
type input "[DATE] 10:00 pm"
type input "10"
click at [235, 351] on icon "Decrease hours (12hr clock)" at bounding box center [240, 350] width 10 height 10
type input "[DATE] 9:00 pm"
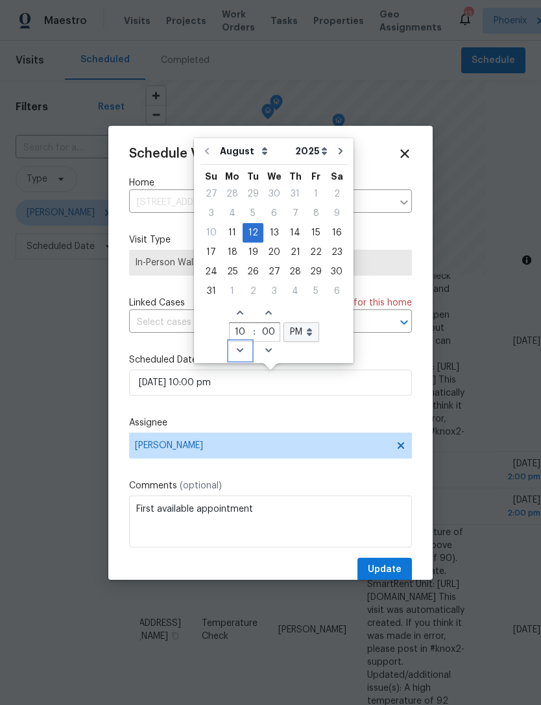
type input "9"
click at [235, 352] on icon "Decrease hours (12hr clock)" at bounding box center [240, 350] width 10 height 10
type input "[DATE] 8:00 pm"
type input "8"
click at [302, 325] on select "AM PM" at bounding box center [301, 331] width 36 height 19
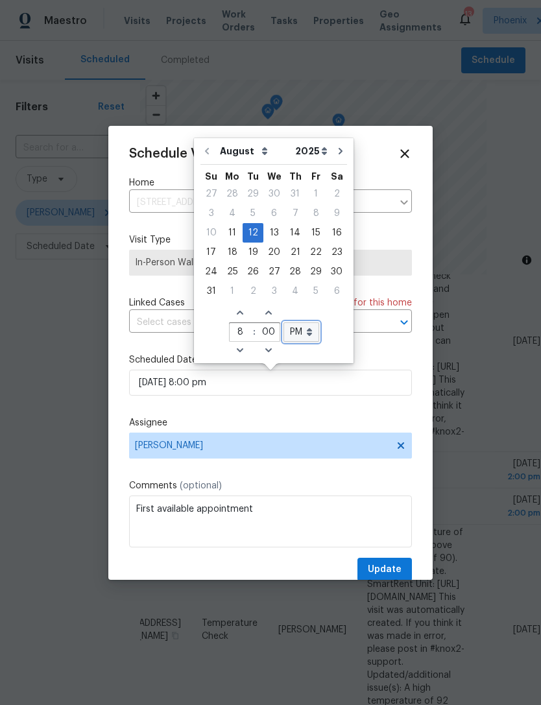
select select "am"
type input "[DATE] 8:00 am"
select select "am"
click at [394, 572] on span "Update" at bounding box center [385, 569] width 34 height 16
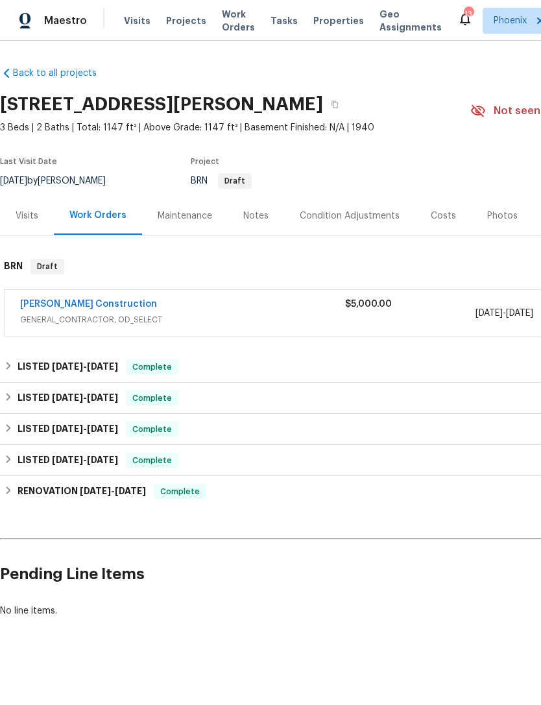
click at [57, 307] on link "[PERSON_NAME] Construction" at bounding box center [88, 303] width 137 height 9
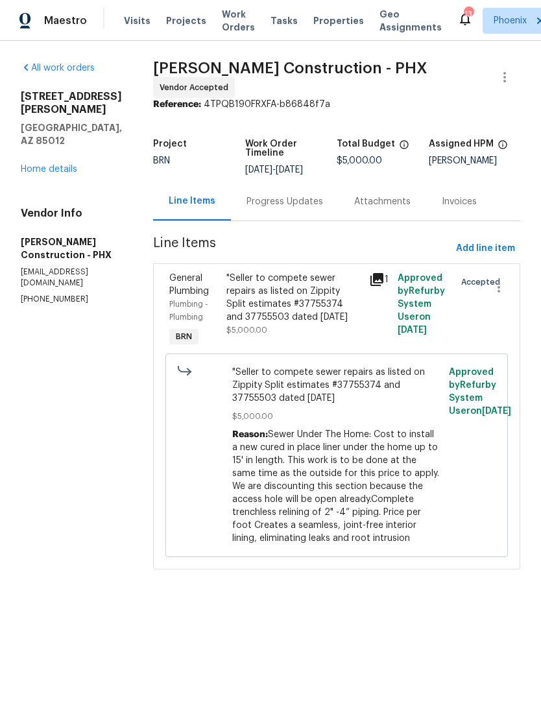
click at [282, 202] on div "Progress Updates" at bounding box center [284, 201] width 76 height 13
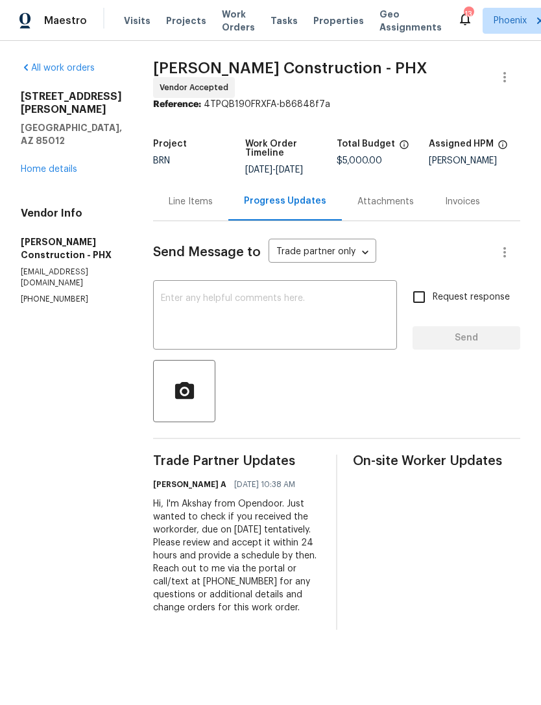
click at [35, 165] on link "Home details" at bounding box center [49, 169] width 56 height 9
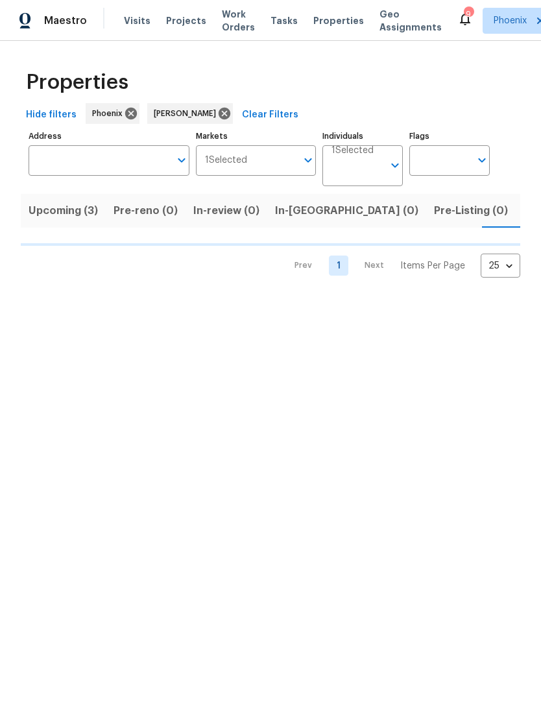
scroll to position [0, 25]
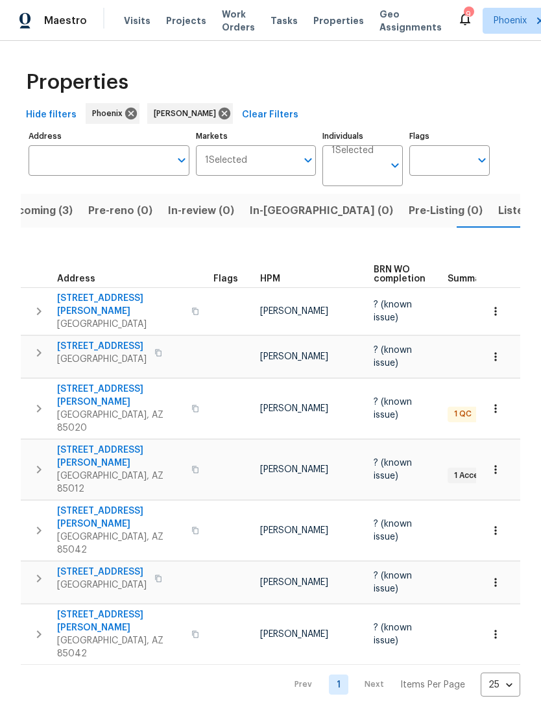
click at [498, 217] on span "Listed (15)" at bounding box center [524, 211] width 53 height 18
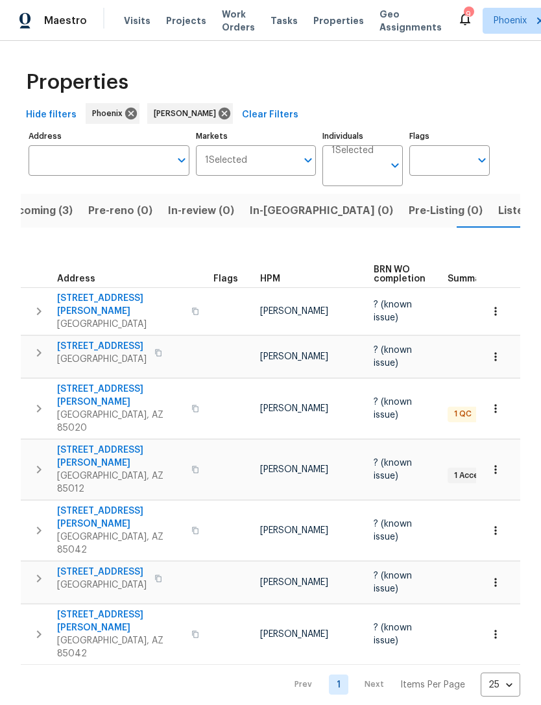
click at [35, 462] on icon "button" at bounding box center [39, 470] width 16 height 16
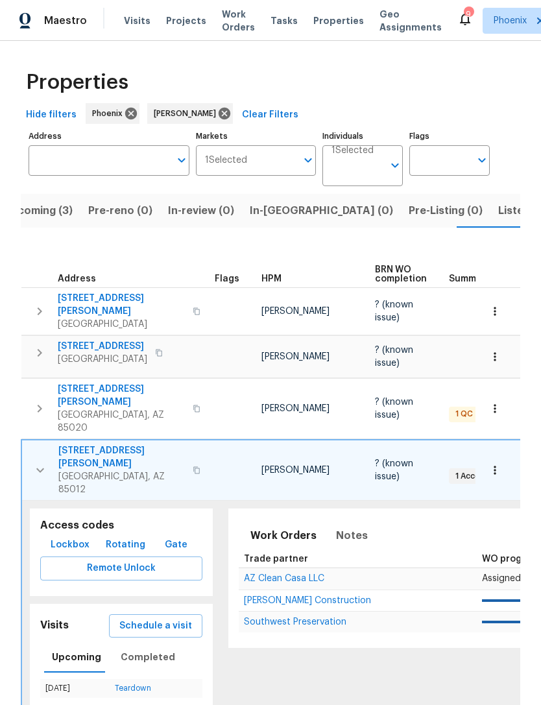
click at [66, 537] on span "Lockbox" at bounding box center [70, 545] width 39 height 16
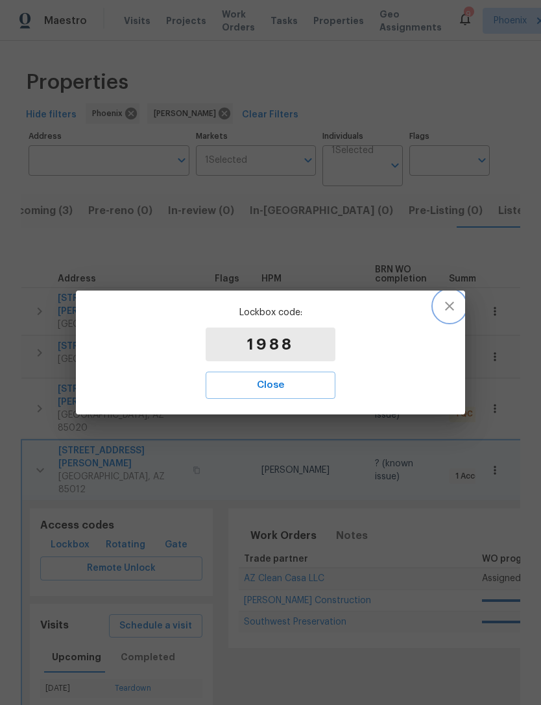
click at [445, 312] on icon "button" at bounding box center [449, 306] width 16 height 16
